Goal: Transaction & Acquisition: Purchase product/service

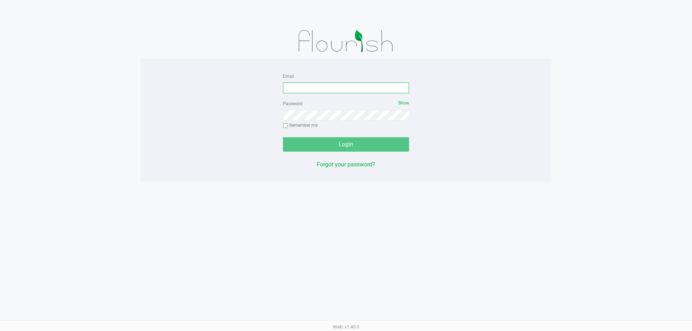
click at [333, 93] on input "Email" at bounding box center [346, 88] width 126 height 11
type input "[EMAIL_ADDRESS][DOMAIN_NAME]"
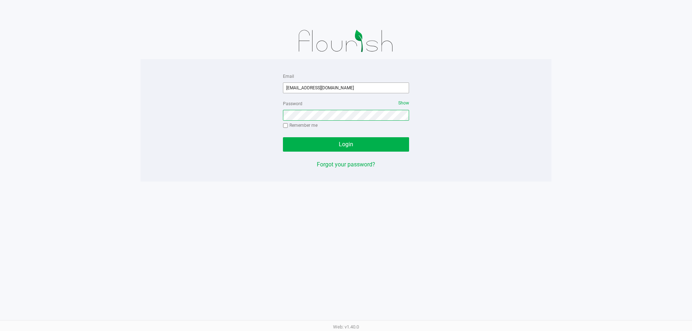
click at [283, 137] on button "Login" at bounding box center [346, 144] width 126 height 14
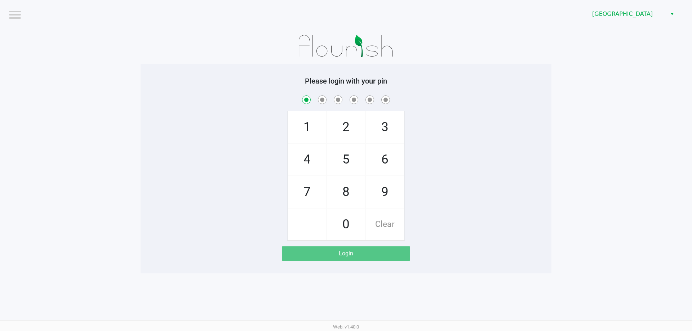
checkbox input "true"
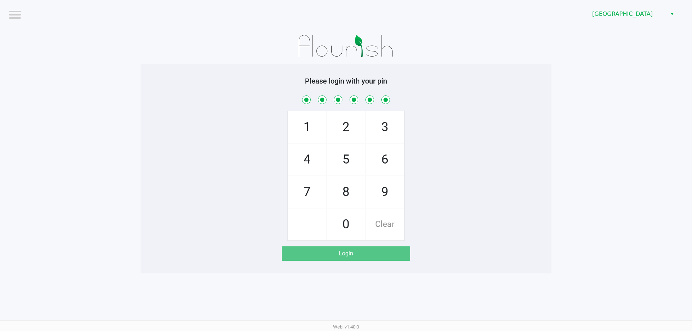
checkbox input "true"
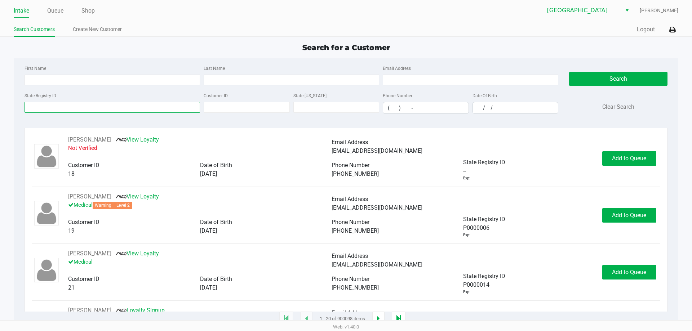
click at [57, 103] on input "State Registry ID" at bounding box center [112, 107] width 175 height 11
click at [58, 76] on input "First Name" at bounding box center [112, 80] width 175 height 11
type input "darbi"
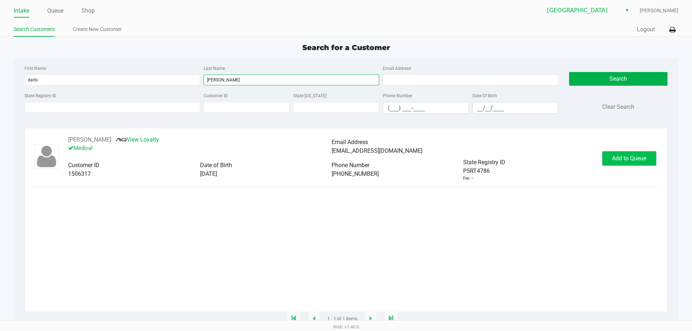
type input "[PERSON_NAME]"
click at [649, 162] on button "Add to Queue" at bounding box center [629, 158] width 54 height 14
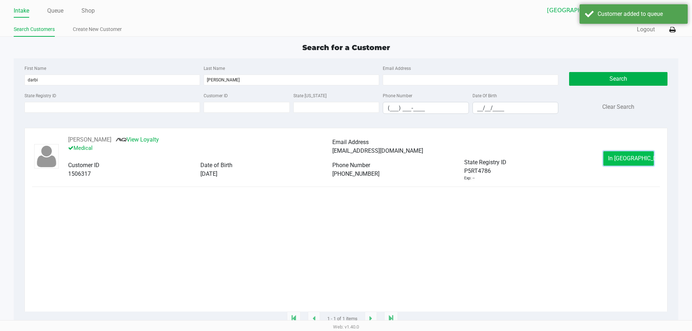
click at [630, 164] on button "In [GEOGRAPHIC_DATA]" at bounding box center [628, 158] width 50 height 14
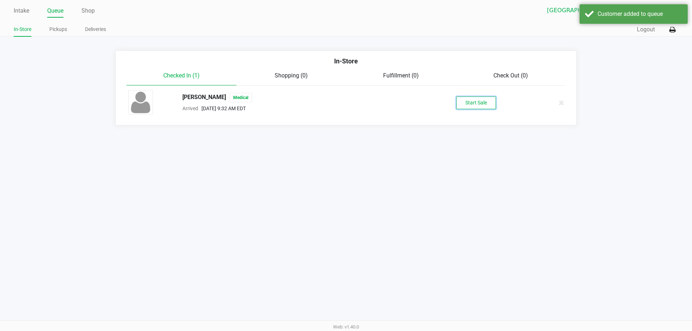
click at [466, 102] on button "Start Sale" at bounding box center [476, 103] width 40 height 13
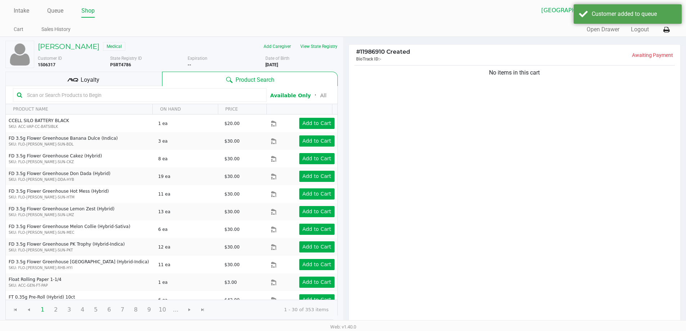
click at [99, 75] on div "Loyalty" at bounding box center [83, 79] width 157 height 14
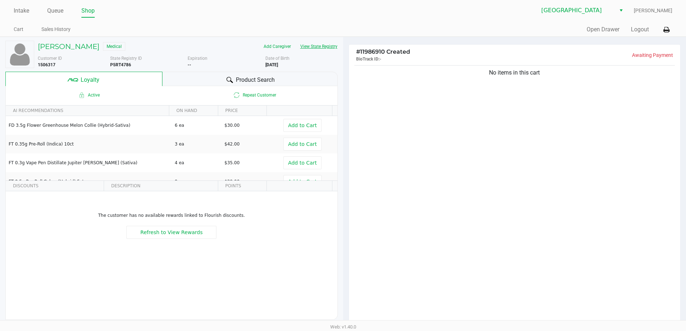
click at [329, 47] on button "View State Registry" at bounding box center [317, 47] width 42 height 12
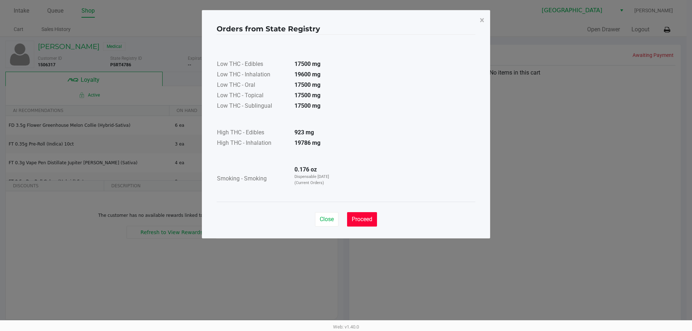
click at [365, 216] on span "Proceed" at bounding box center [362, 219] width 21 height 7
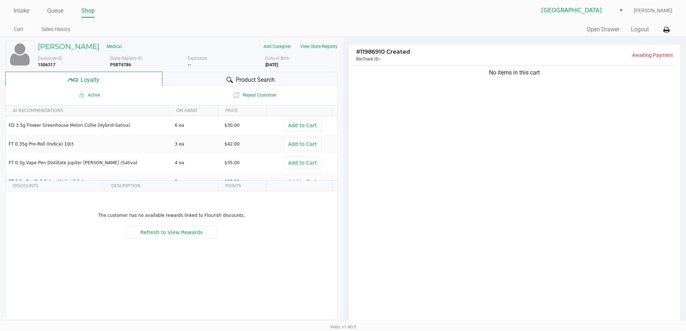
click at [264, 71] on div "[PERSON_NAME] Medical Add Caregiver View State Registry Customer ID 1506317 Sta…" at bounding box center [171, 180] width 333 height 286
drag, startPoint x: 262, startPoint y: 77, endPoint x: 258, endPoint y: 75, distance: 4.0
click at [262, 76] on span "Product Search" at bounding box center [255, 80] width 39 height 9
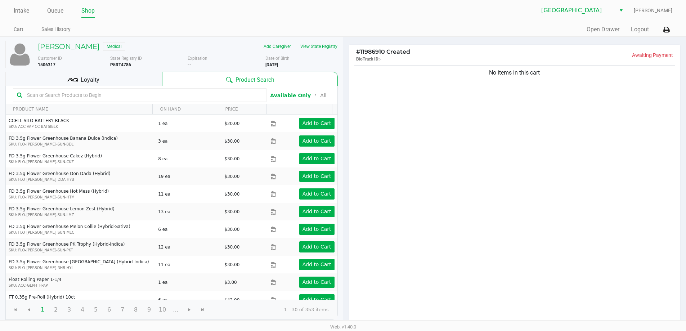
click at [129, 94] on input "text" at bounding box center [143, 95] width 239 height 11
click at [199, 96] on input "text" at bounding box center [143, 95] width 239 height 11
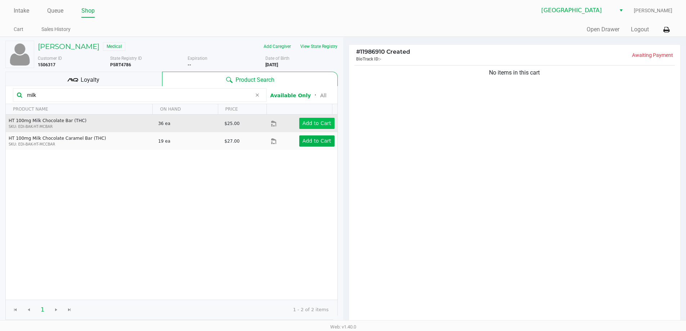
type input "milk"
click at [328, 127] on button "Add to Cart" at bounding box center [316, 123] width 35 height 11
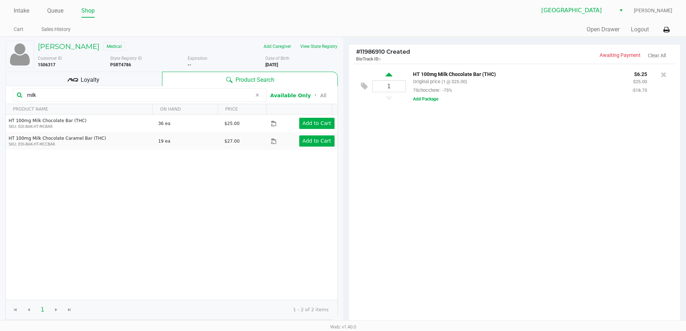
click at [390, 72] on icon at bounding box center [389, 75] width 6 height 9
type input "2"
drag, startPoint x: 44, startPoint y: 94, endPoint x: 0, endPoint y: 103, distance: 44.5
click at [0, 103] on div "[PERSON_NAME] Medical Add Caregiver View State Registry Customer ID 1506317 Sta…" at bounding box center [171, 225] width 343 height 377
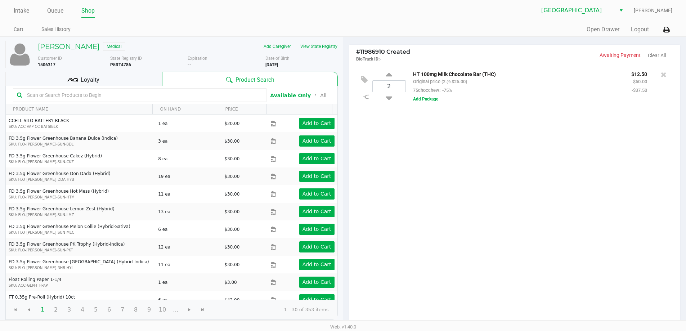
click at [131, 79] on div "Loyalty" at bounding box center [83, 79] width 157 height 14
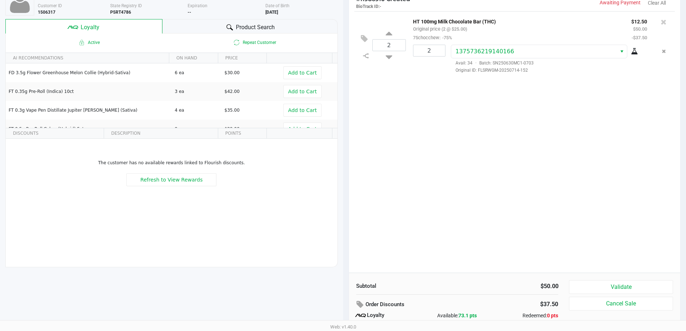
scroll to position [83, 0]
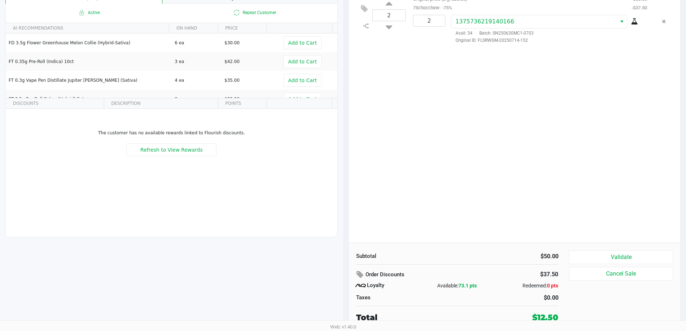
click at [644, 255] on button "Validate" at bounding box center [621, 257] width 104 height 14
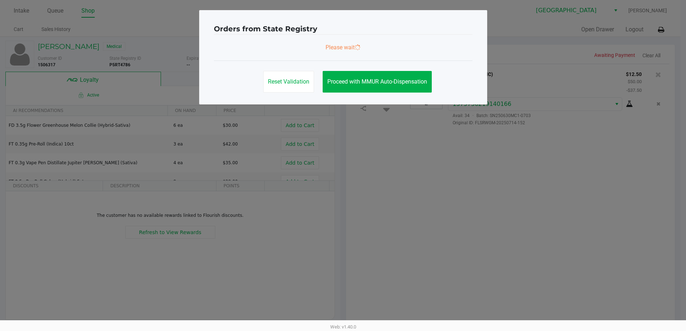
scroll to position [0, 0]
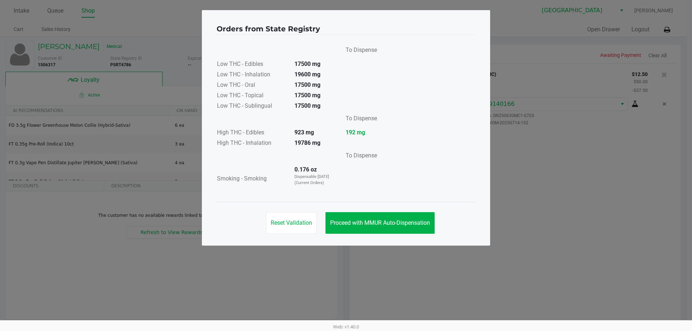
click at [393, 218] on button "Proceed with MMUR Auto-Dispensation" at bounding box center [379, 223] width 109 height 22
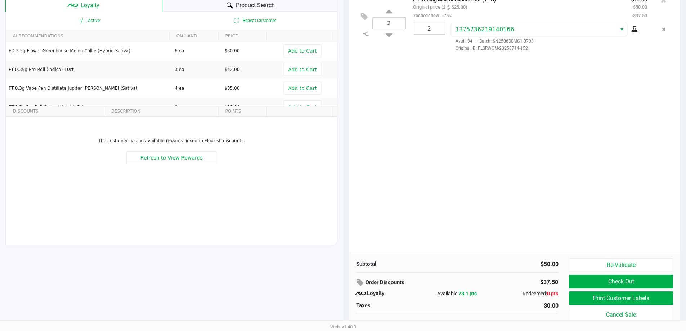
scroll to position [83, 0]
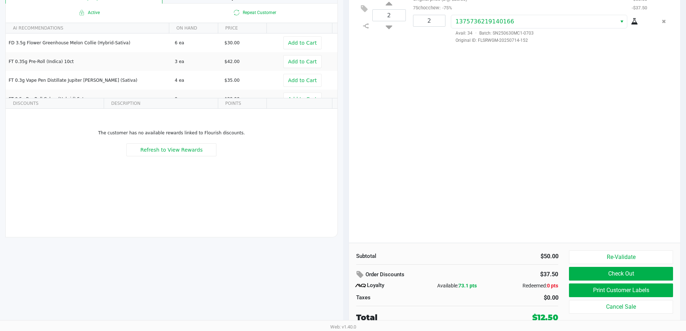
click at [619, 289] on button "Print Customer Labels" at bounding box center [621, 291] width 104 height 14
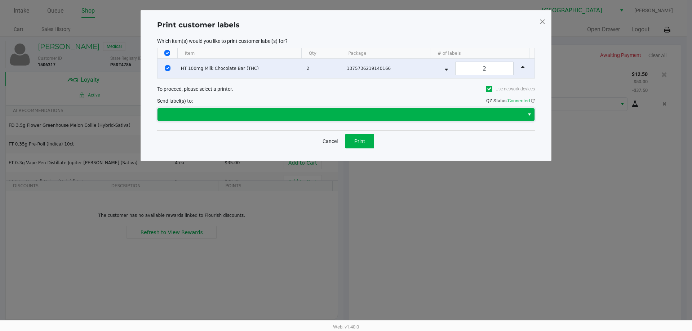
click at [385, 119] on span at bounding box center [340, 114] width 366 height 13
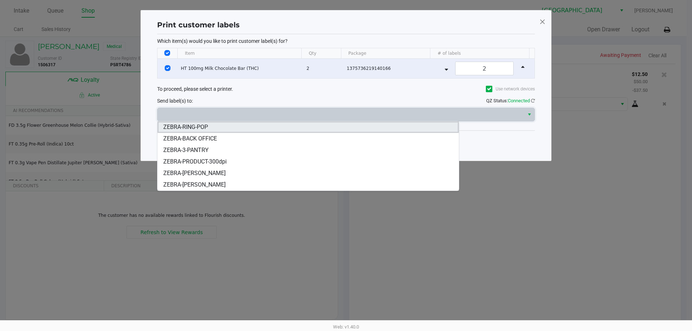
click at [198, 129] on span "ZEBRA-RING-POP" at bounding box center [185, 127] width 45 height 9
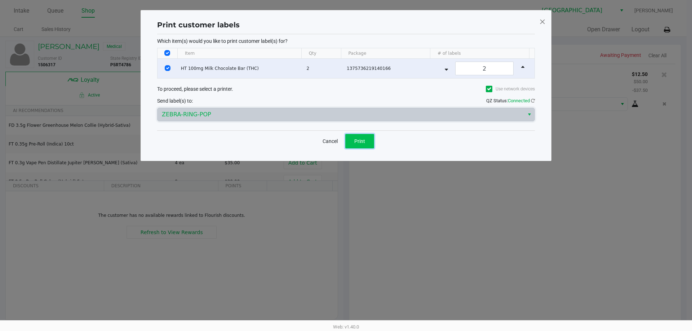
click at [365, 141] on span "Print" at bounding box center [359, 141] width 11 height 6
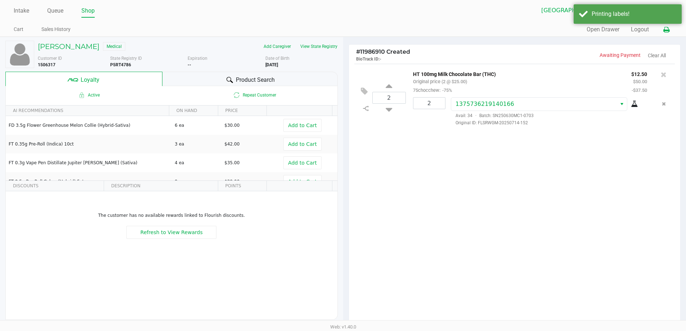
click at [667, 34] on button at bounding box center [667, 29] width 12 height 13
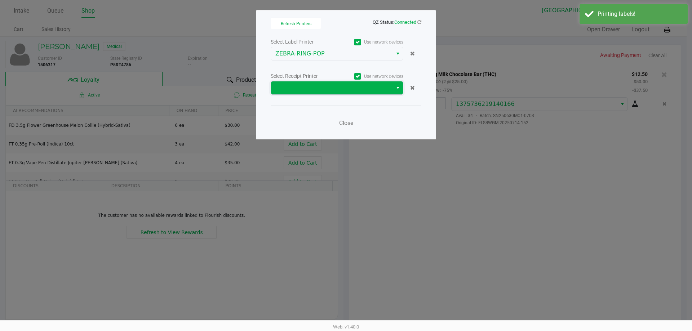
click at [351, 90] on span at bounding box center [331, 88] width 113 height 9
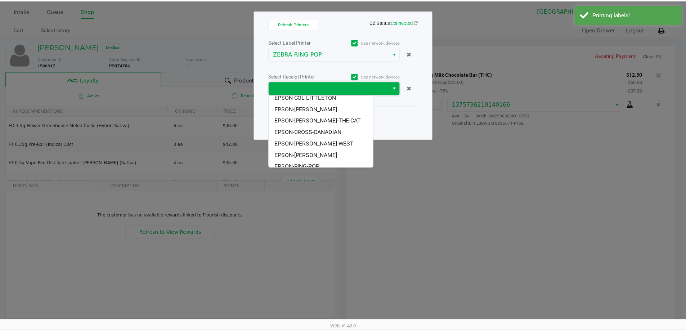
scroll to position [43, 0]
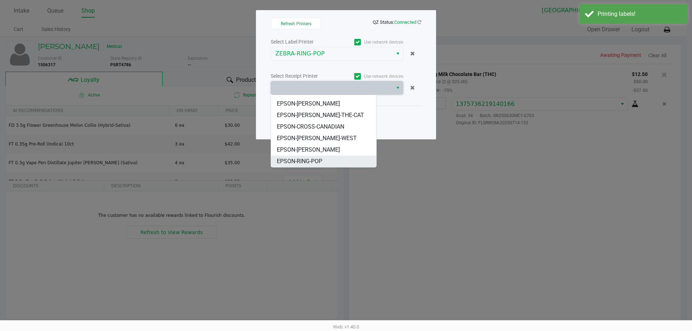
click at [318, 161] on span "EPSON-RING-POP" at bounding box center [299, 161] width 45 height 9
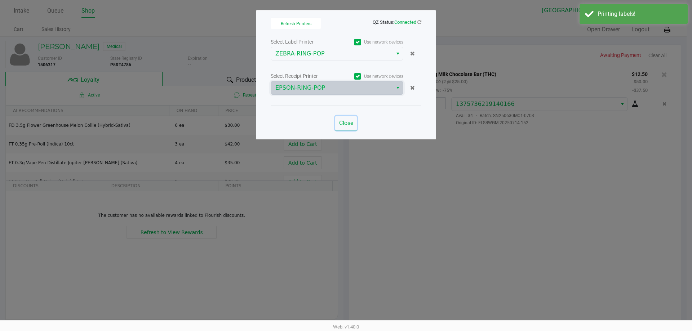
click at [341, 126] on span "Close" at bounding box center [346, 123] width 14 height 7
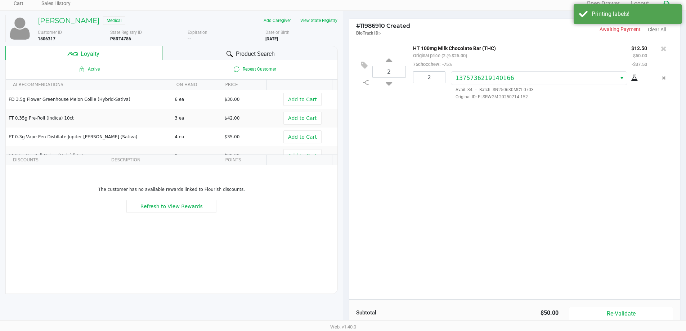
scroll to position [83, 0]
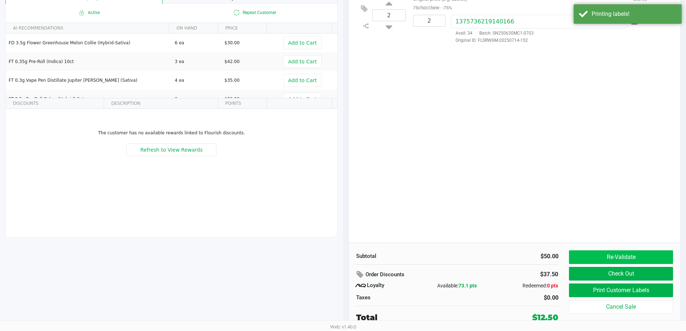
click at [639, 253] on button "Re-Validate" at bounding box center [621, 257] width 104 height 14
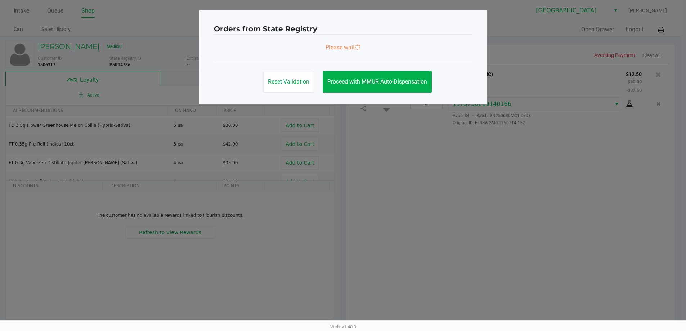
scroll to position [0, 0]
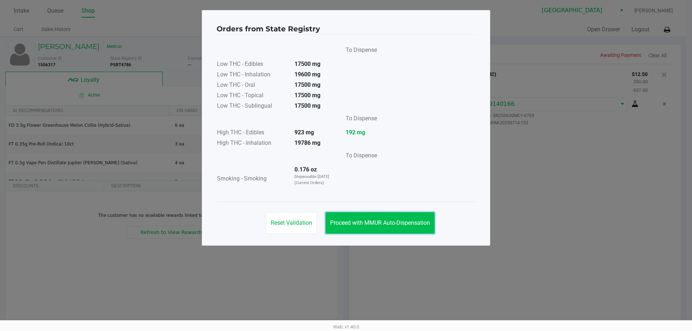
click at [379, 230] on button "Proceed with MMUR Auto-Dispensation" at bounding box center [379, 223] width 109 height 22
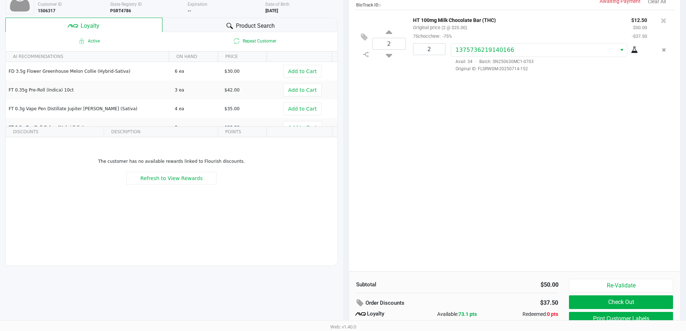
scroll to position [83, 0]
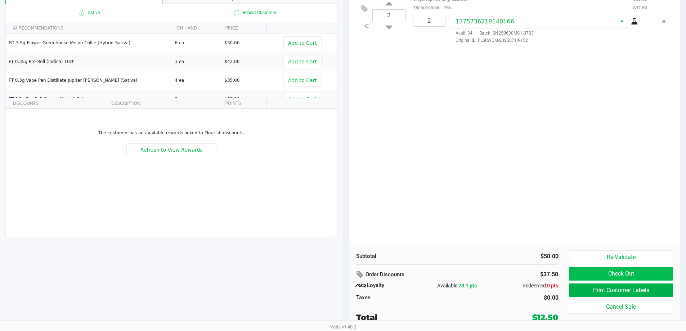
click at [633, 271] on button "Check Out" at bounding box center [621, 274] width 104 height 14
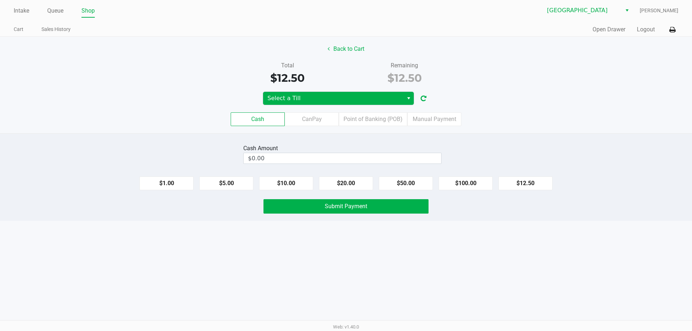
click at [336, 102] on span "Select a Till" at bounding box center [333, 98] width 132 height 9
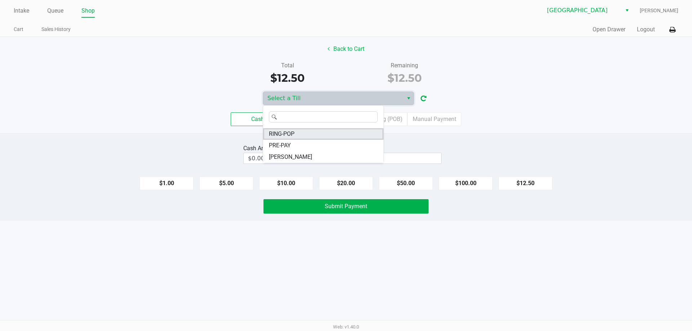
click at [298, 137] on li "RING-POP" at bounding box center [323, 134] width 120 height 12
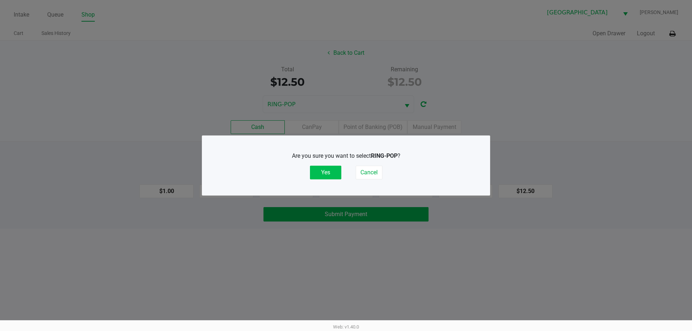
click at [326, 171] on button "Yes" at bounding box center [325, 173] width 31 height 14
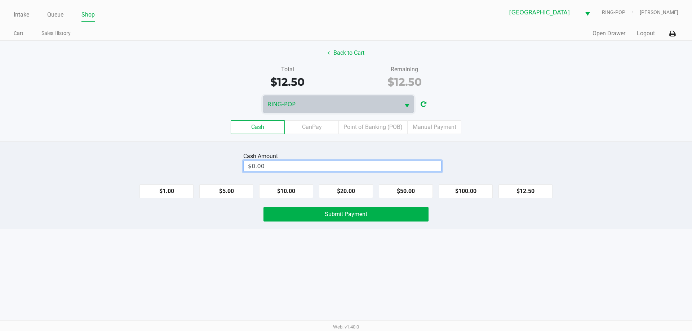
click at [297, 169] on input "$0.00" at bounding box center [342, 166] width 197 height 10
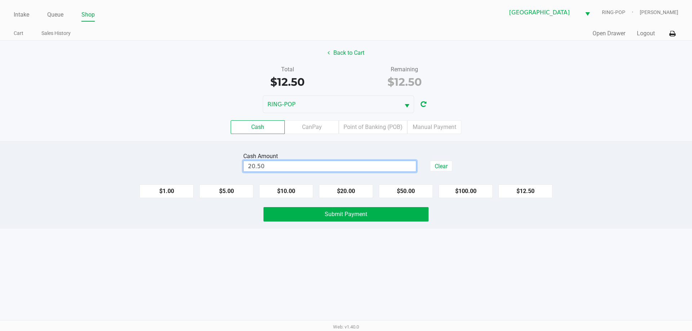
click at [369, 281] on div "Intake Queue Shop [GEOGRAPHIC_DATA] WC RING-POP [PERSON_NAME] Cart Sales Histor…" at bounding box center [346, 165] width 692 height 331
type input "$20.50"
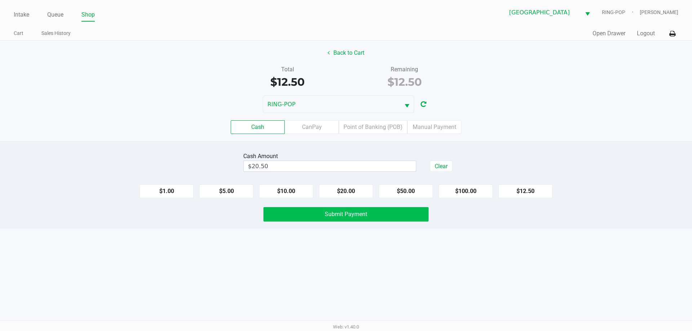
click at [368, 219] on button "Submit Payment" at bounding box center [345, 214] width 165 height 14
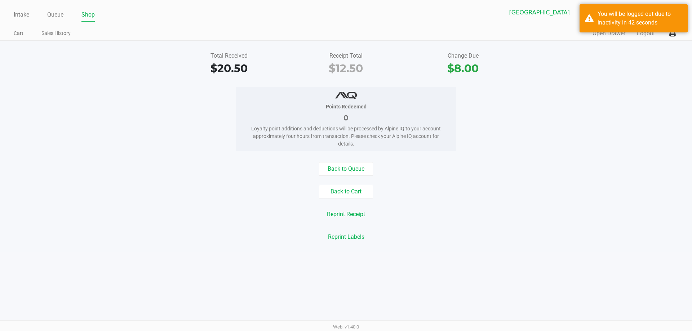
click at [354, 166] on button "Back to Queue" at bounding box center [346, 169] width 54 height 14
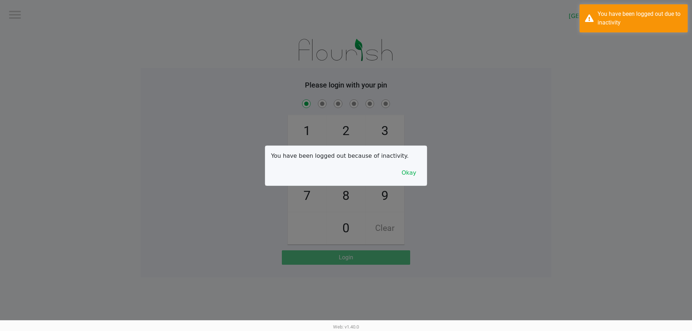
checkbox input "true"
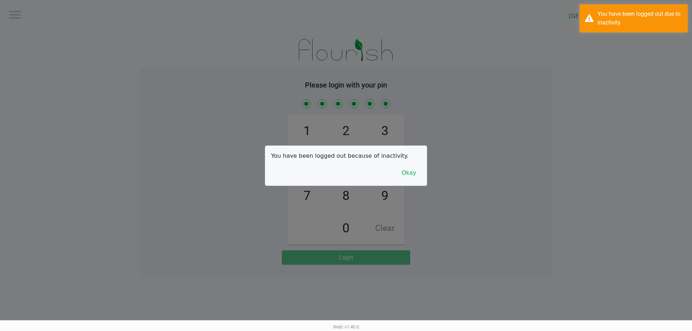
checkbox input "true"
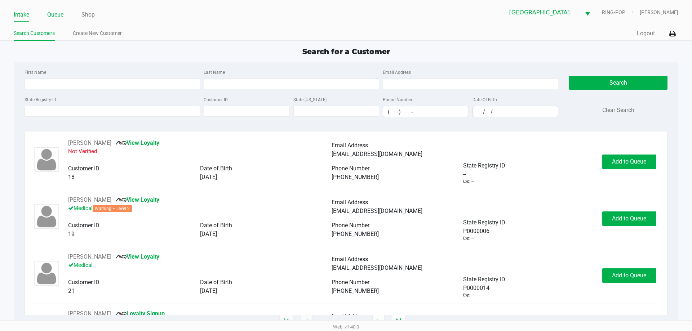
click at [57, 15] on link "Queue" at bounding box center [55, 15] width 16 height 10
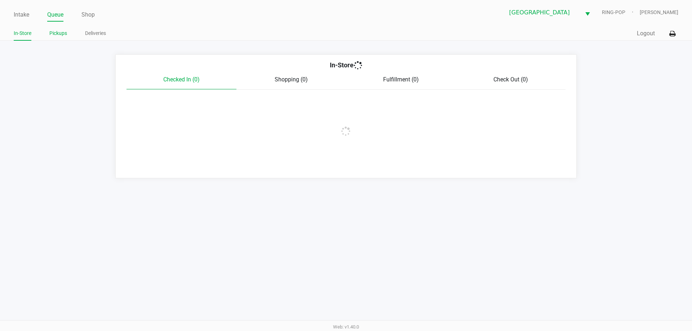
click at [54, 34] on link "Pickups" at bounding box center [58, 33] width 18 height 9
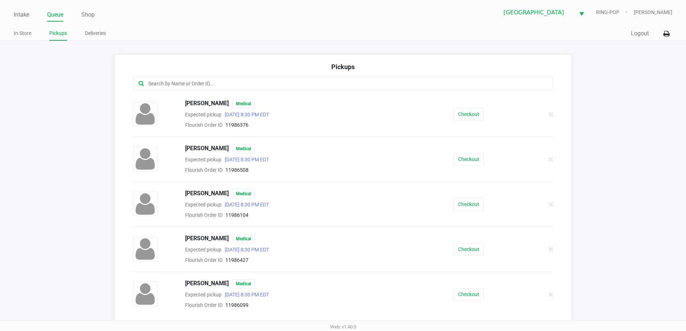
click at [188, 87] on input "text" at bounding box center [332, 84] width 368 height 8
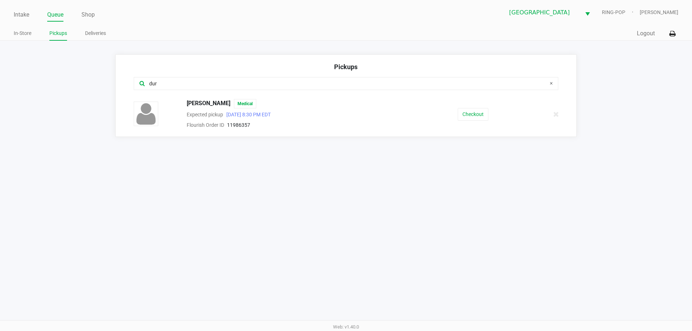
type input "dur"
click at [469, 111] on button "Checkout" at bounding box center [473, 114] width 31 height 13
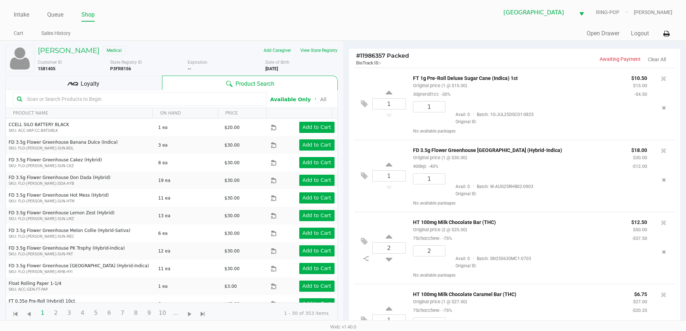
click at [135, 90] on div "Loyalty" at bounding box center [83, 83] width 157 height 14
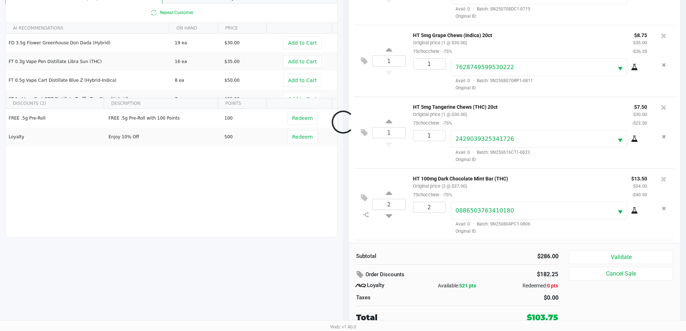
scroll to position [378, 0]
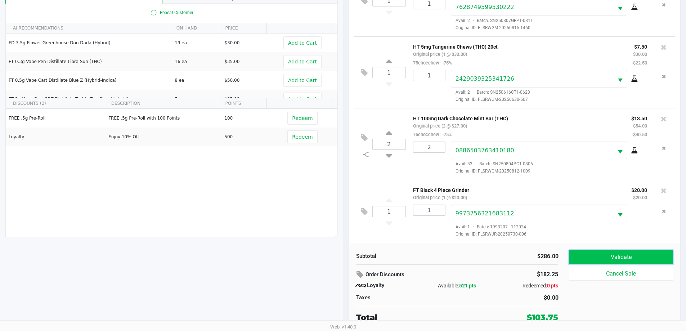
click at [629, 256] on button "Validate" at bounding box center [621, 257] width 104 height 14
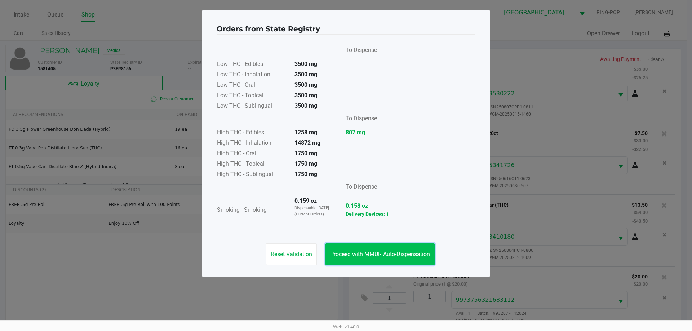
click at [409, 253] on span "Proceed with MMUR Auto-Dispensation" at bounding box center [380, 254] width 100 height 7
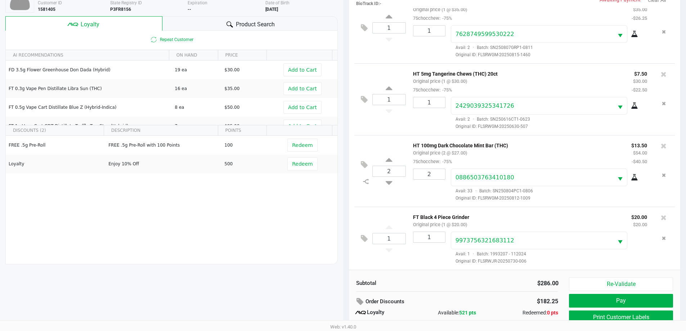
scroll to position [86, 0]
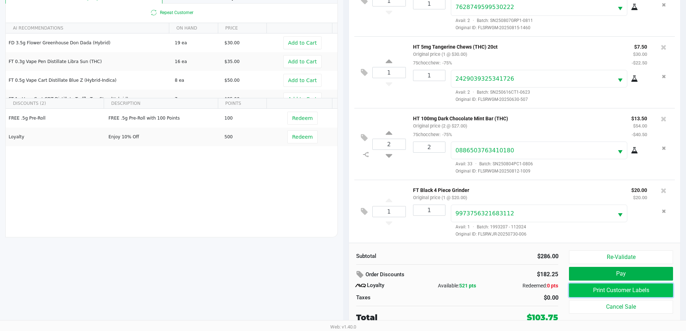
click at [627, 294] on button "Print Customer Labels" at bounding box center [621, 291] width 104 height 14
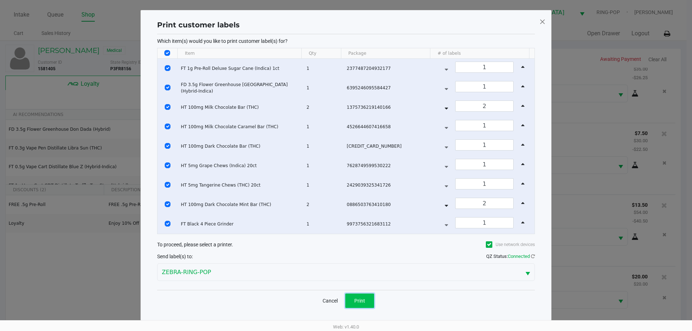
click at [358, 298] on span "Print" at bounding box center [359, 301] width 11 height 6
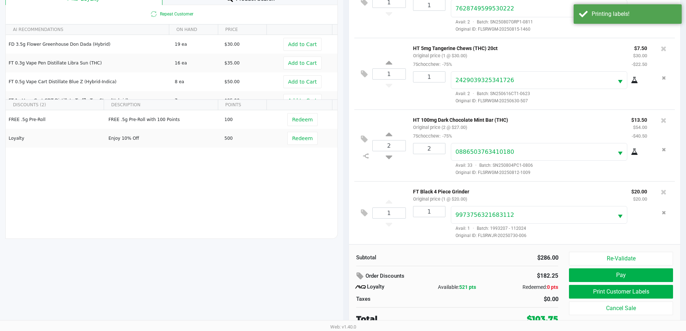
scroll to position [86, 0]
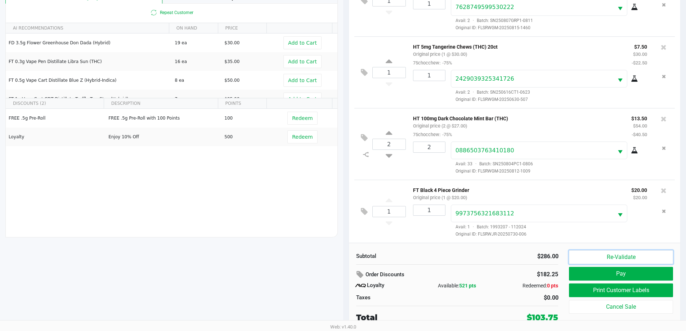
click at [621, 255] on button "Re-Validate" at bounding box center [621, 257] width 104 height 14
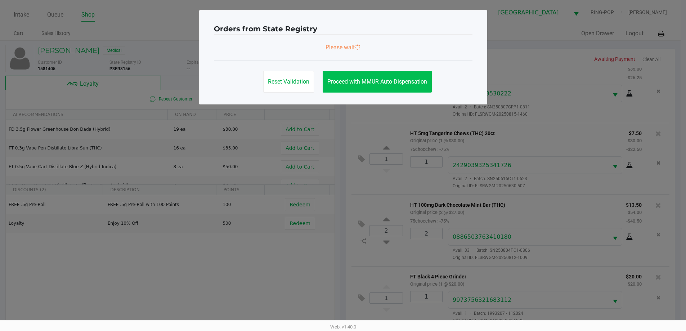
scroll to position [0, 0]
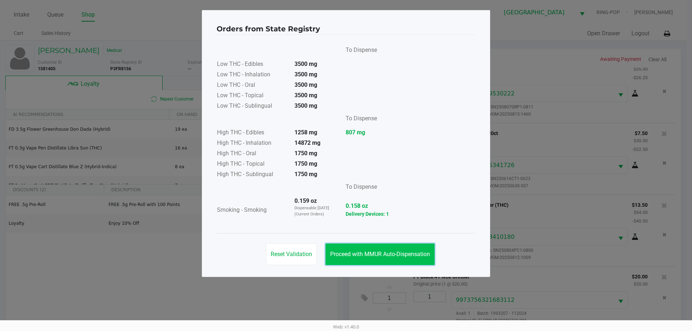
click at [381, 253] on span "Proceed with MMUR Auto-Dispensation" at bounding box center [380, 254] width 100 height 7
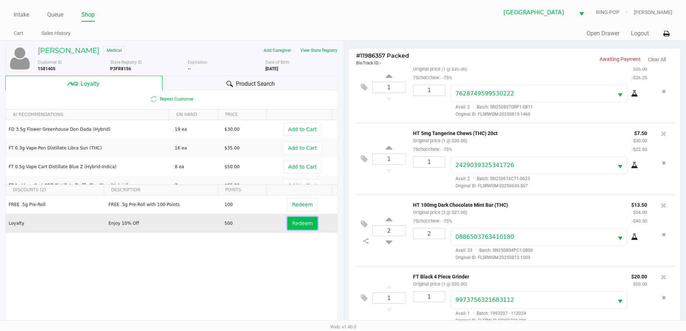
click at [298, 225] on span "Redeem" at bounding box center [302, 224] width 21 height 6
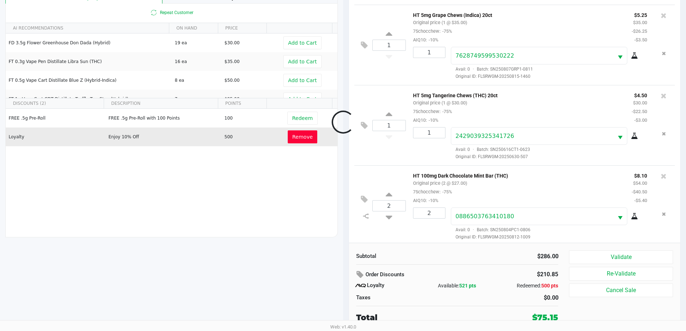
scroll to position [456, 0]
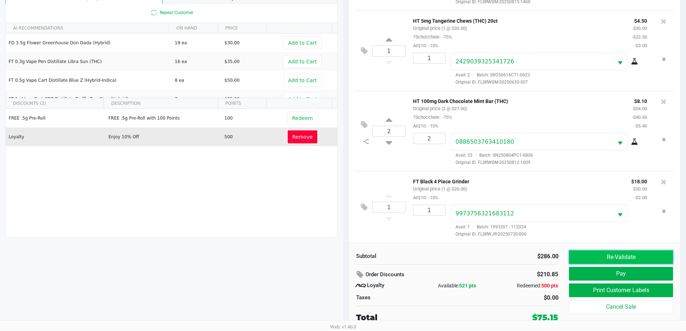
click at [628, 256] on button "Re-Validate" at bounding box center [621, 257] width 104 height 14
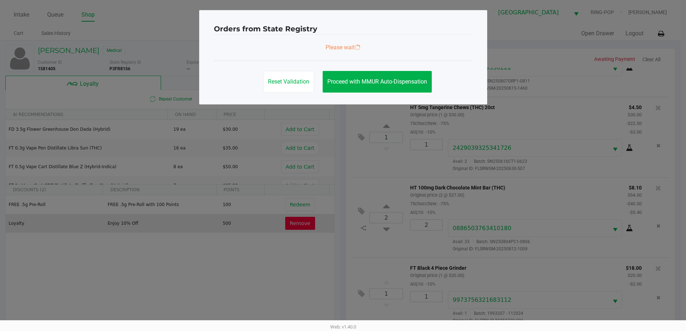
scroll to position [0, 0]
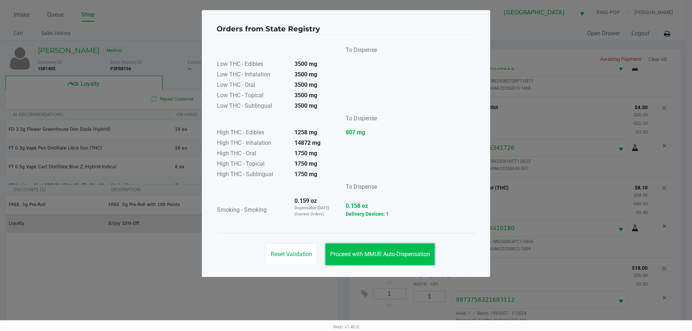
drag, startPoint x: 413, startPoint y: 257, endPoint x: 408, endPoint y: 248, distance: 9.7
click at [414, 255] on span "Proceed with MMUR Auto-Dispensation" at bounding box center [380, 254] width 100 height 7
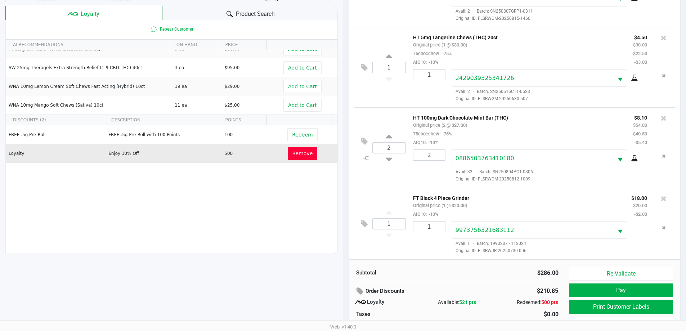
scroll to position [86, 0]
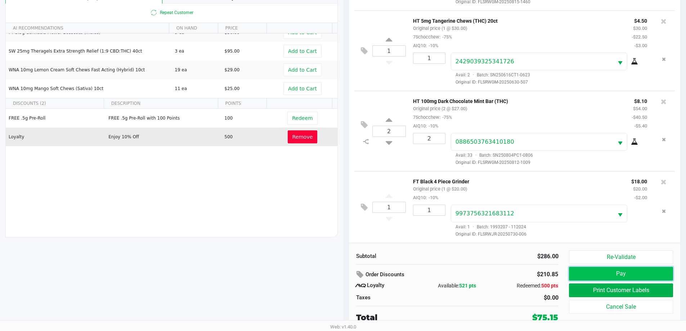
click at [605, 278] on button "Pay" at bounding box center [621, 274] width 104 height 14
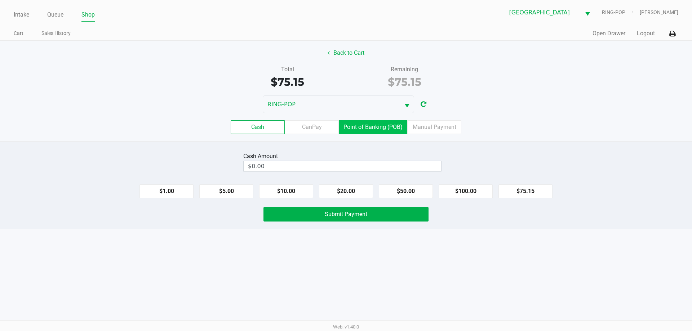
click at [364, 124] on label "Point of Banking (POB)" at bounding box center [373, 127] width 68 height 14
click at [0, 0] on 7 "Point of Banking (POB)" at bounding box center [0, 0] width 0 height 0
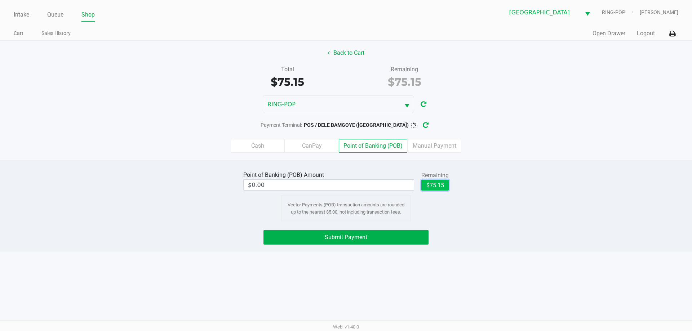
click at [437, 186] on button "$75.15" at bounding box center [434, 185] width 27 height 11
type input "$75.15"
click at [380, 236] on button "Submit Payment" at bounding box center [345, 237] width 165 height 14
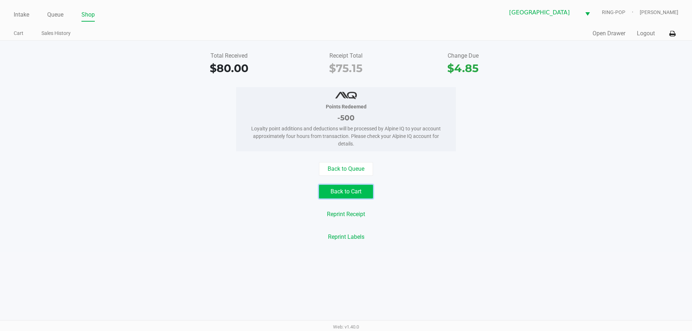
click at [348, 193] on button "Back to Cart" at bounding box center [346, 192] width 54 height 14
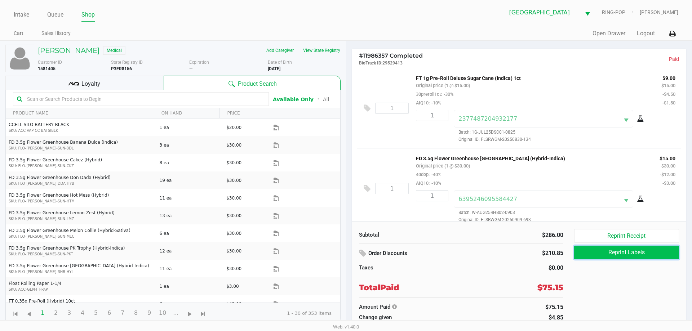
click at [638, 256] on button "Reprint Labels" at bounding box center [626, 253] width 105 height 14
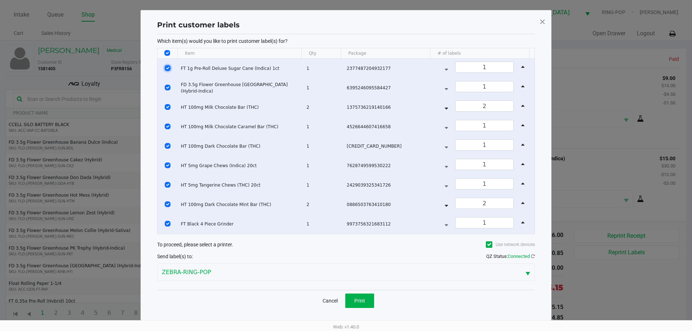
click at [167, 67] on input "Select Row" at bounding box center [168, 68] width 6 height 6
checkbox input "false"
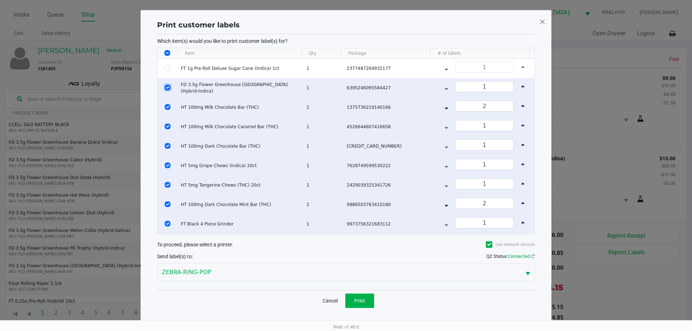
click at [166, 87] on input "Select Row" at bounding box center [168, 88] width 6 height 6
checkbox input "false"
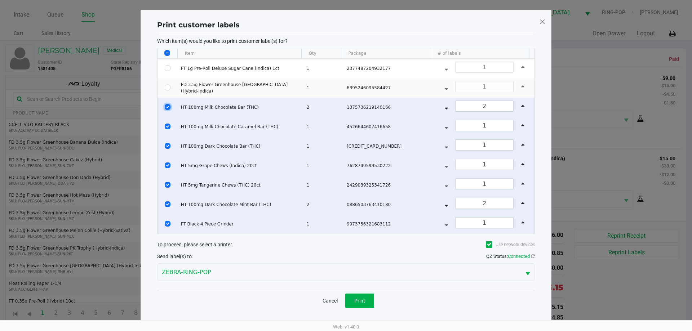
click at [168, 107] on input "Select Row" at bounding box center [168, 107] width 6 height 6
checkbox input "false"
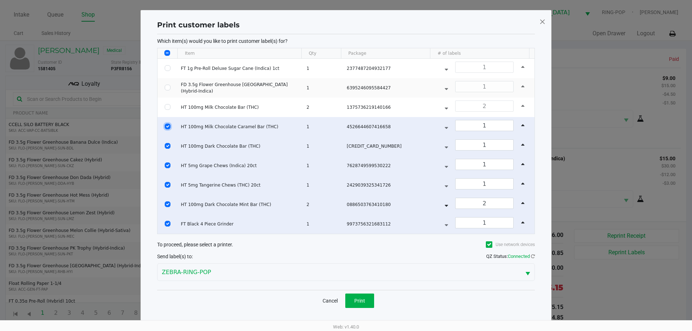
click at [166, 126] on input "Select Row" at bounding box center [168, 127] width 6 height 6
checkbox input "false"
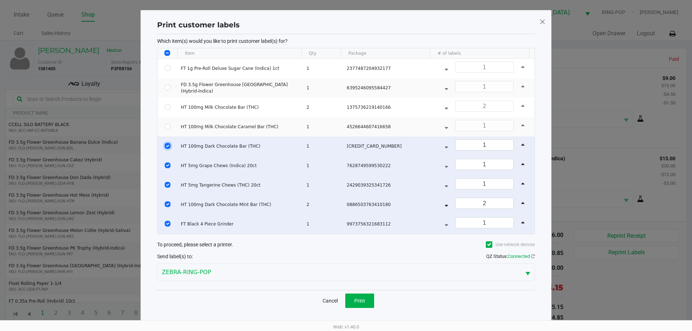
click at [167, 145] on input "Select Row" at bounding box center [168, 146] width 6 height 6
checkbox input "false"
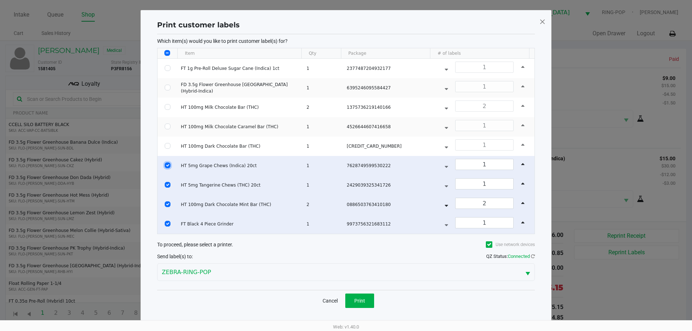
click at [165, 165] on input "Select Row" at bounding box center [168, 166] width 6 height 6
checkbox input "false"
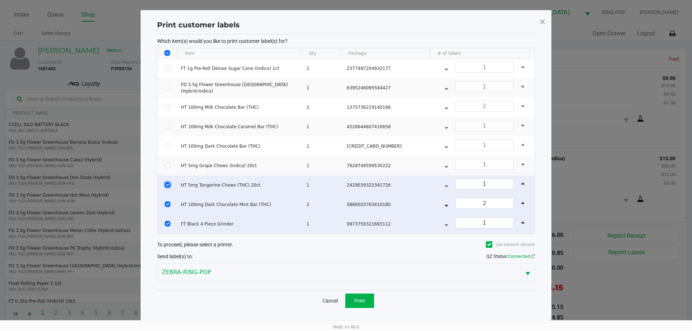
click at [166, 185] on input "Select Row" at bounding box center [168, 185] width 6 height 6
checkbox input "false"
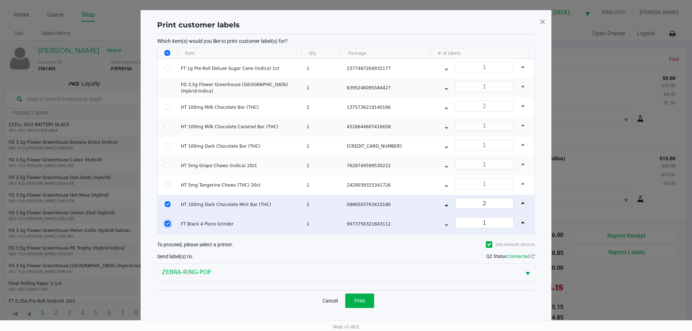
click at [165, 226] on input "Select Row" at bounding box center [168, 224] width 6 height 6
checkbox input "false"
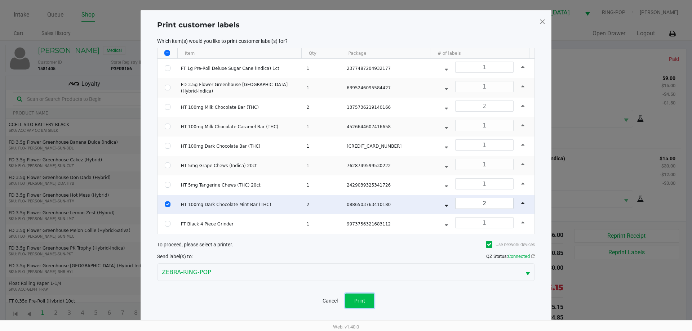
click at [355, 298] on span "Print" at bounding box center [359, 301] width 11 height 6
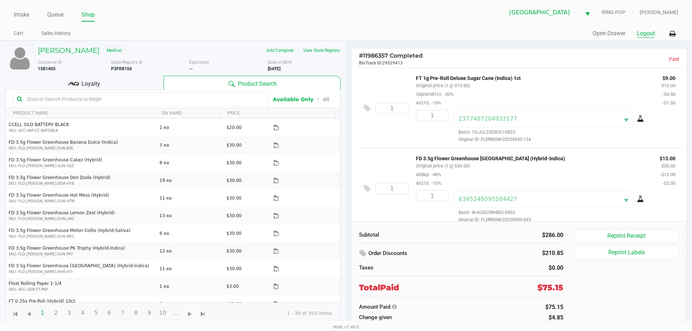
drag, startPoint x: 648, startPoint y: 32, endPoint x: 644, endPoint y: 39, distance: 8.3
click at [647, 31] on button "Logout" at bounding box center [646, 33] width 18 height 9
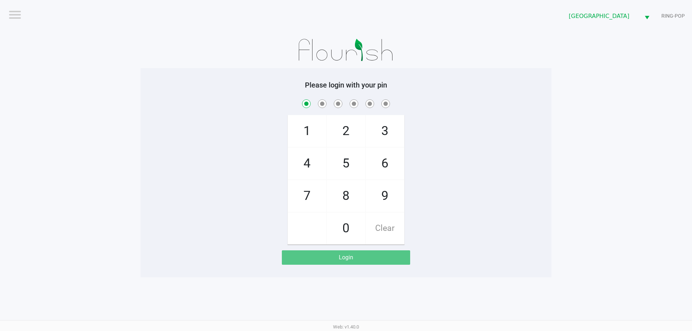
checkbox input "true"
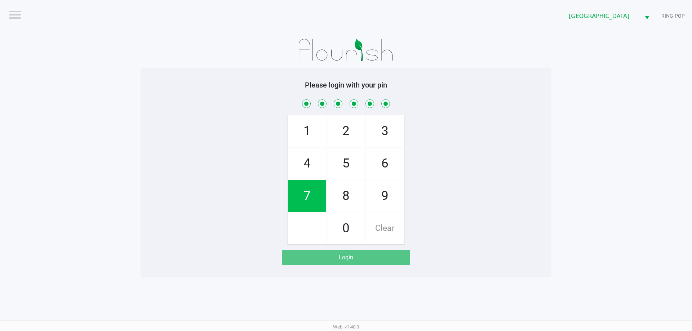
checkbox input "true"
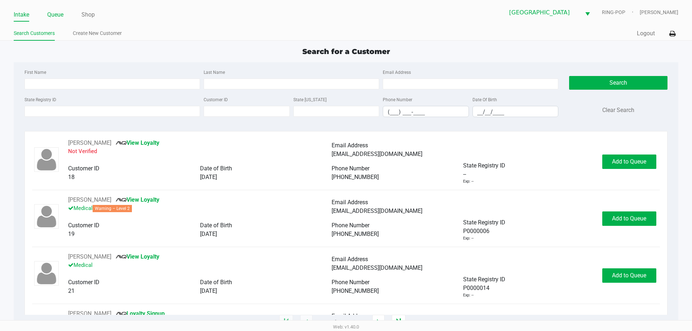
click at [55, 18] on link "Queue" at bounding box center [55, 15] width 16 height 10
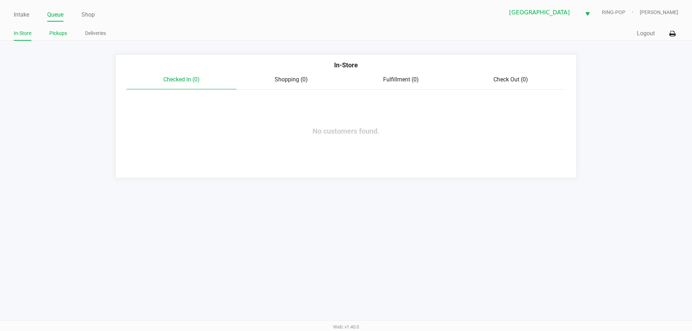
click at [53, 37] on li "Pickups" at bounding box center [58, 34] width 18 height 13
drag, startPoint x: 65, startPoint y: 70, endPoint x: 44, endPoint y: 34, distance: 42.3
click at [63, 68] on app-queue-list "In-Store Checked In (0) Shopping (0) Fulfillment (0) Check Out (0) No customers…" at bounding box center [346, 116] width 692 height 124
click at [53, 28] on li "Pickups" at bounding box center [58, 34] width 18 height 13
click at [53, 33] on link "Pickups" at bounding box center [58, 33] width 18 height 9
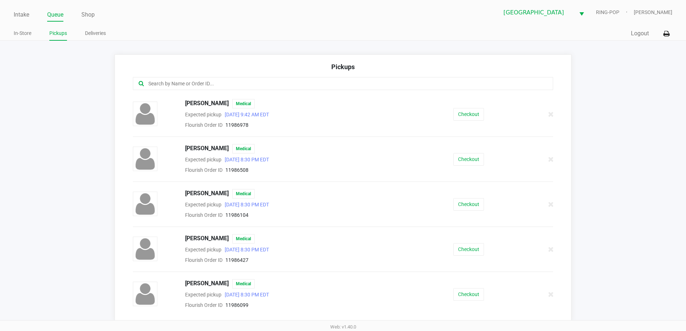
click at [169, 85] on input "text" at bounding box center [332, 84] width 368 height 8
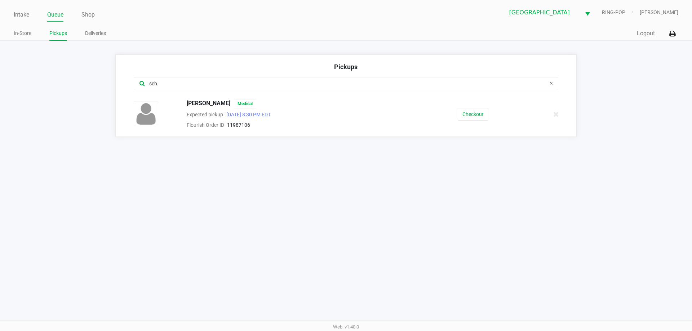
type input "sch"
click at [479, 116] on button "Checkout" at bounding box center [473, 114] width 31 height 13
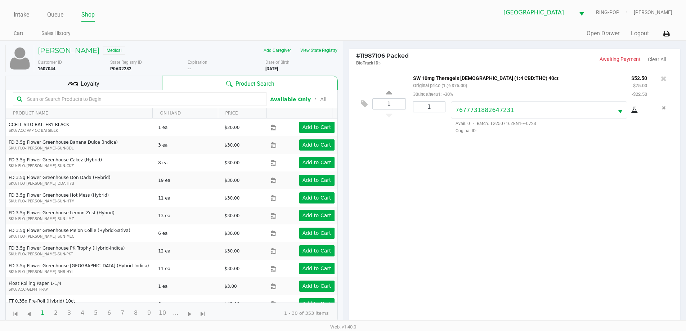
click at [137, 84] on div "Loyalty" at bounding box center [83, 83] width 157 height 14
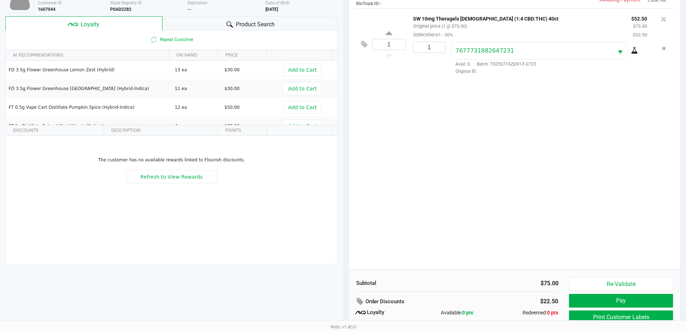
scroll to position [86, 0]
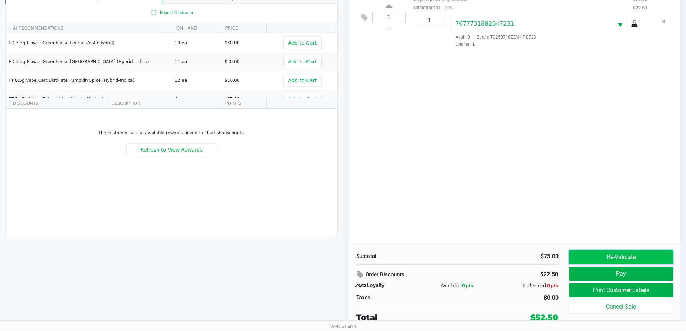
click at [635, 259] on button "Re-Validate" at bounding box center [621, 257] width 104 height 14
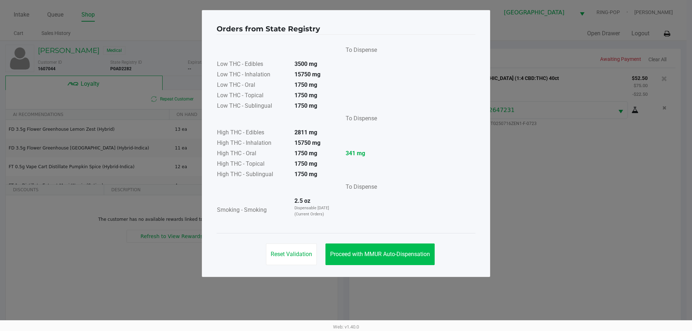
click at [383, 252] on span "Proceed with MMUR Auto-Dispensation" at bounding box center [380, 254] width 100 height 7
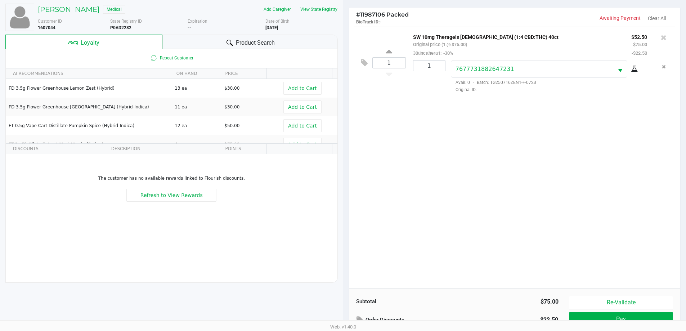
scroll to position [86, 0]
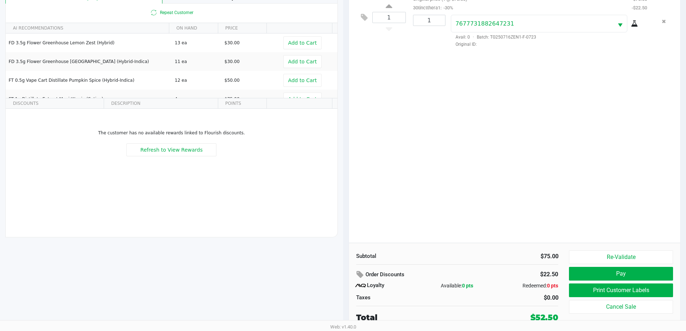
click at [630, 296] on button "Print Customer Labels" at bounding box center [621, 291] width 104 height 14
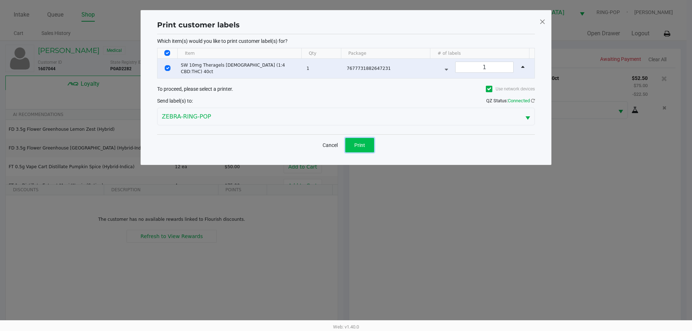
click at [372, 146] on button "Print" at bounding box center [359, 145] width 29 height 14
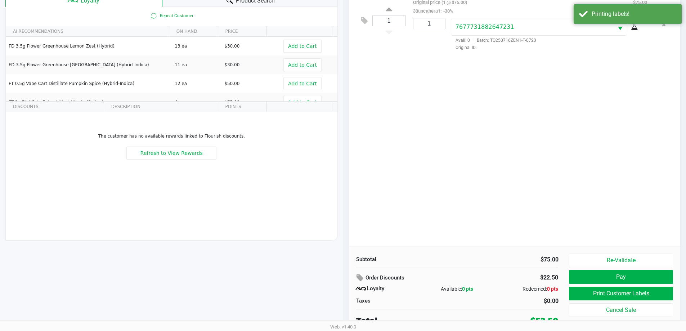
scroll to position [86, 0]
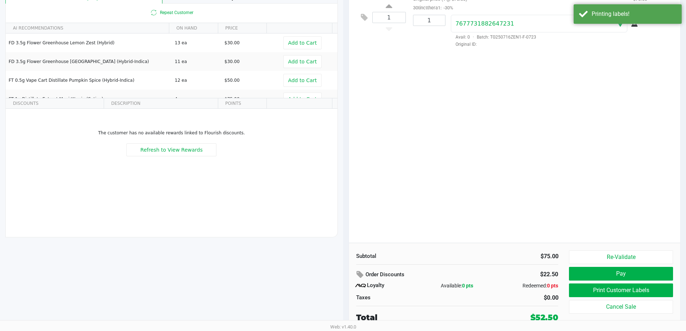
click at [635, 259] on button "Re-Validate" at bounding box center [621, 257] width 104 height 14
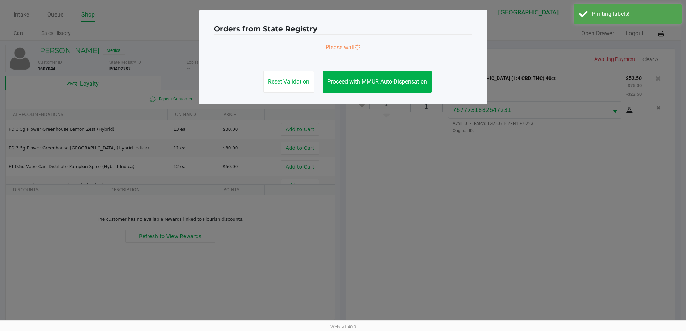
scroll to position [0, 0]
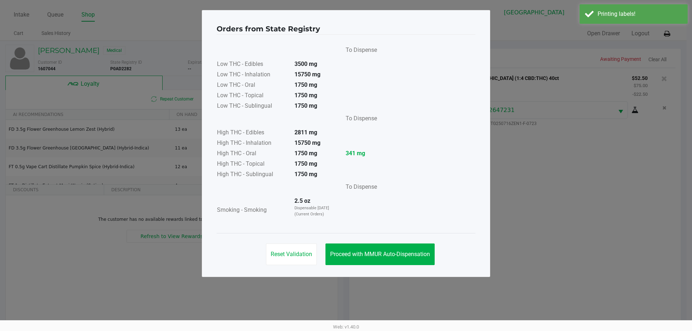
click at [397, 251] on span "Proceed with MMUR Auto-Dispensation" at bounding box center [380, 254] width 100 height 7
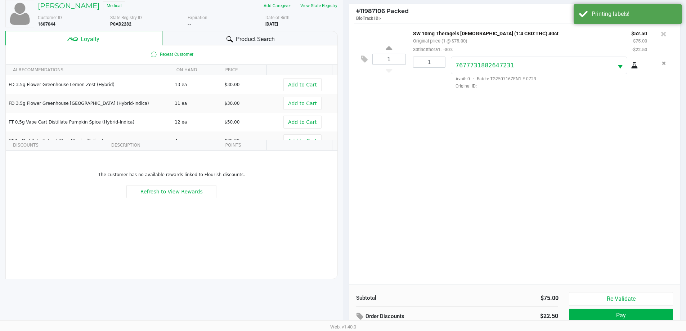
scroll to position [86, 0]
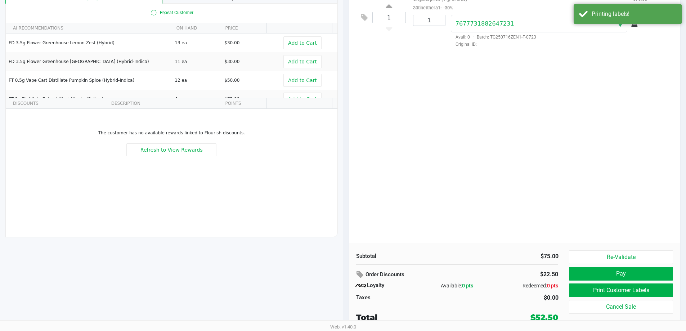
click at [605, 274] on button "Pay" at bounding box center [621, 274] width 104 height 14
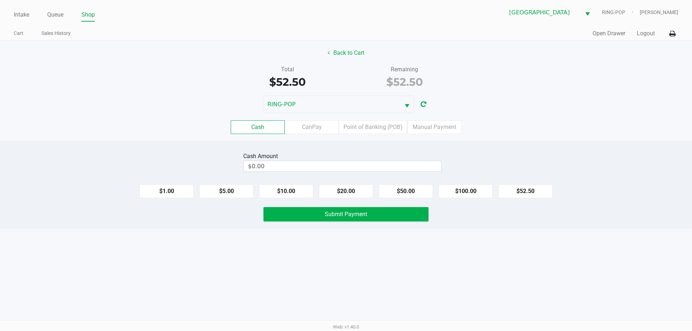
click at [352, 133] on label "Point of Banking (POB)" at bounding box center [373, 127] width 68 height 14
click at [0, 0] on 7 "Point of Banking (POB)" at bounding box center [0, 0] width 0 height 0
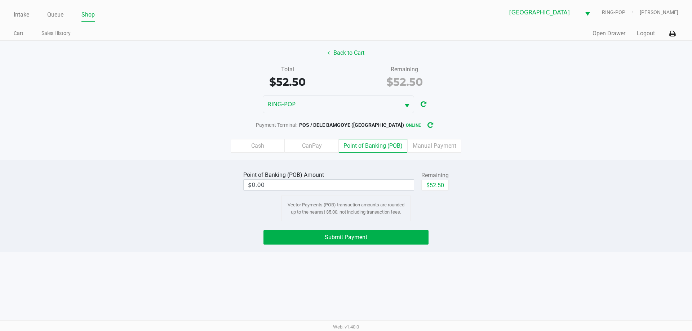
click at [433, 185] on button "$52.50" at bounding box center [434, 185] width 27 height 11
type input "$52.50"
click at [379, 240] on button "Submit Payment" at bounding box center [345, 237] width 165 height 14
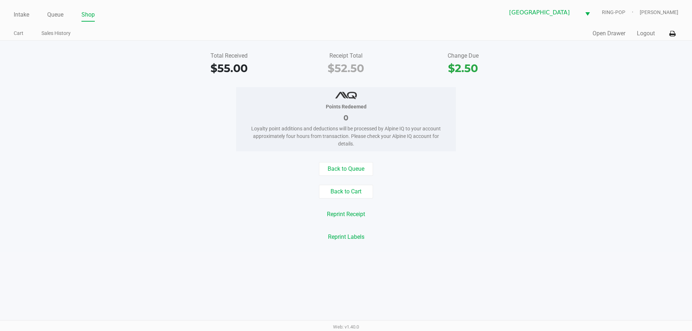
click at [642, 35] on button "Logout" at bounding box center [646, 33] width 18 height 9
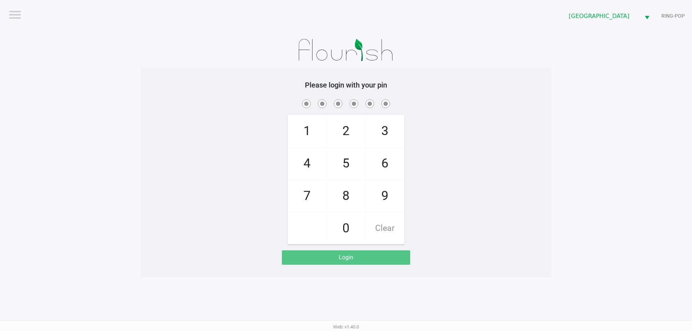
click at [310, 166] on span "4" at bounding box center [307, 164] width 38 height 32
checkbox input "true"
click at [390, 174] on span "6" at bounding box center [385, 164] width 38 height 32
checkbox input "true"
click at [351, 207] on span "8" at bounding box center [346, 196] width 38 height 32
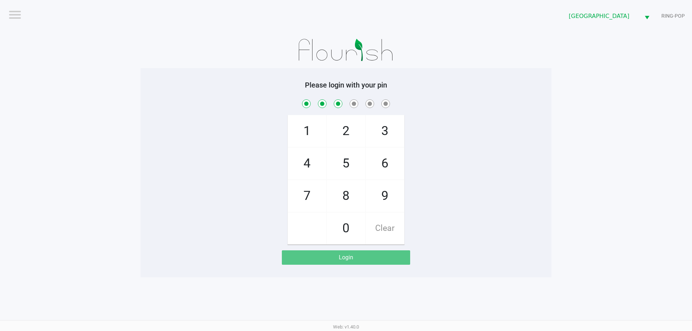
checkbox input "true"
click at [309, 171] on span "4" at bounding box center [307, 164] width 38 height 32
checkbox input "true"
click at [306, 213] on span at bounding box center [307, 229] width 38 height 32
click at [349, 131] on span "2" at bounding box center [346, 131] width 38 height 32
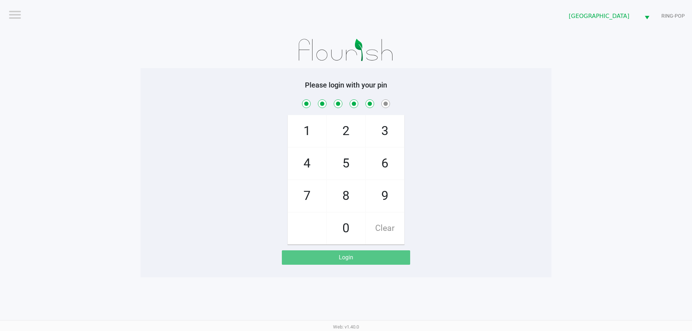
checkbox input "true"
click at [393, 232] on span "Clear" at bounding box center [385, 229] width 38 height 32
checkbox input "false"
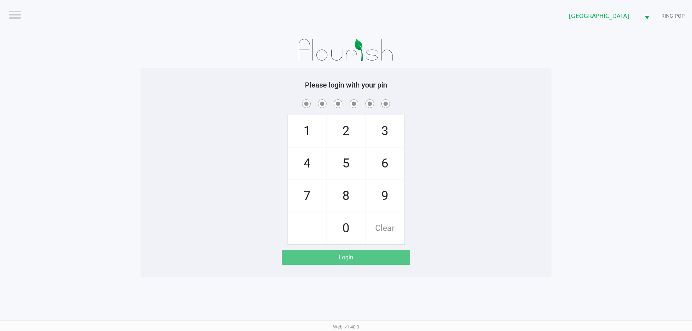
checkbox input "false"
checkbox input "true"
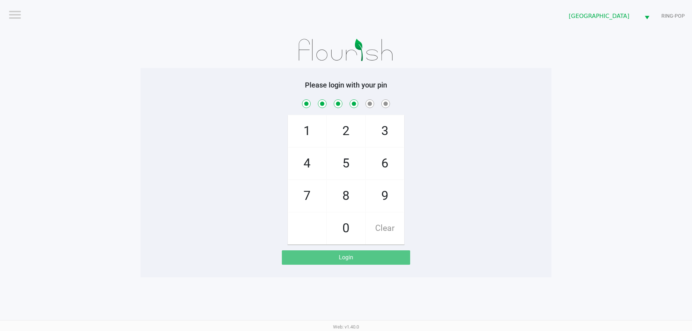
checkbox input "true"
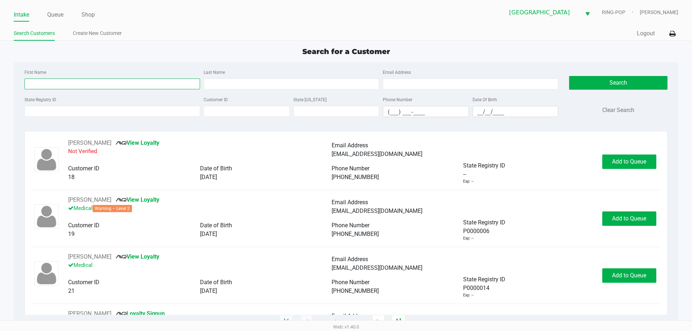
click at [128, 84] on input "First Name" at bounding box center [112, 84] width 175 height 11
type input "corben"
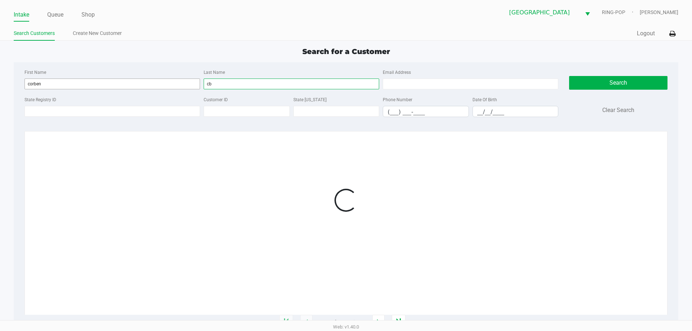
type input "c"
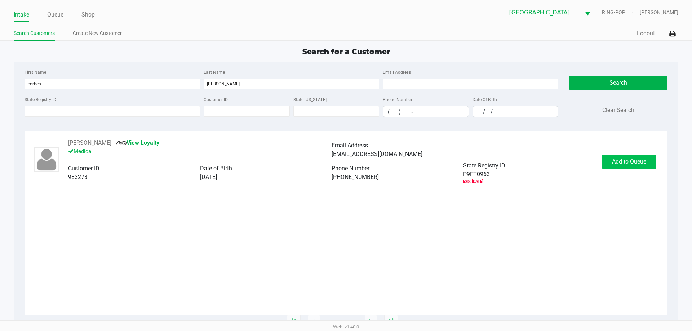
type input "[PERSON_NAME]"
click at [655, 163] on button "Add to Queue" at bounding box center [629, 162] width 54 height 14
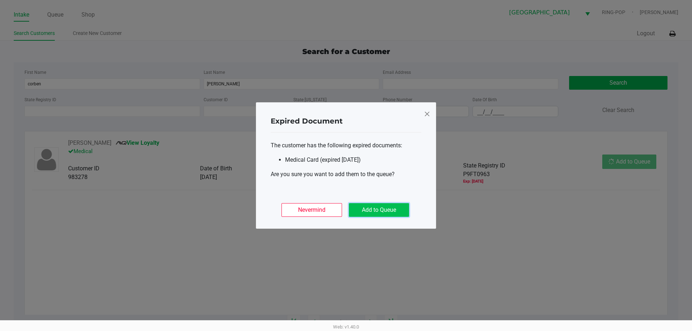
click at [369, 209] on button "Add to Queue" at bounding box center [379, 210] width 60 height 14
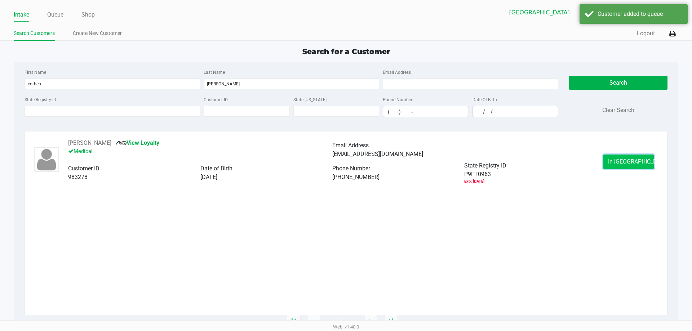
click at [641, 165] on button "In [GEOGRAPHIC_DATA]" at bounding box center [628, 162] width 50 height 14
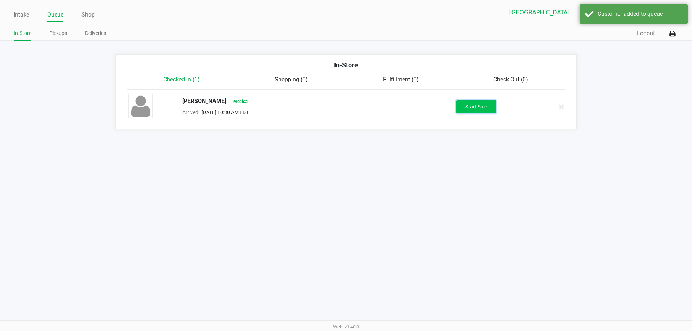
click at [483, 108] on button "Start Sale" at bounding box center [476, 107] width 40 height 13
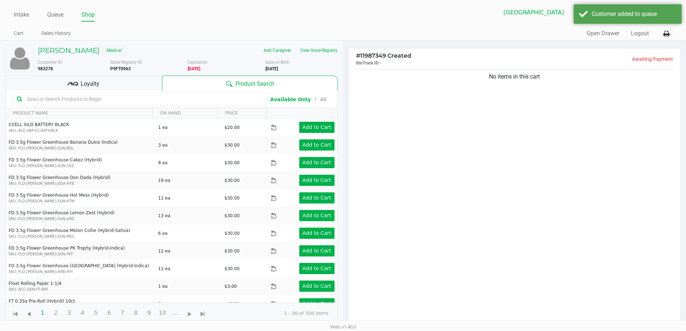
click at [89, 101] on input "text" at bounding box center [143, 99] width 239 height 11
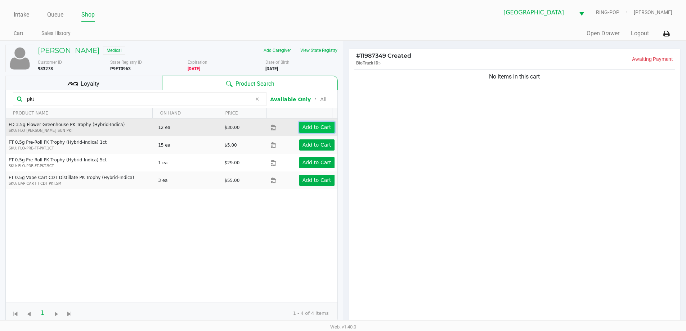
click at [305, 124] on app-button-loader "Add to Cart" at bounding box center [317, 127] width 29 height 6
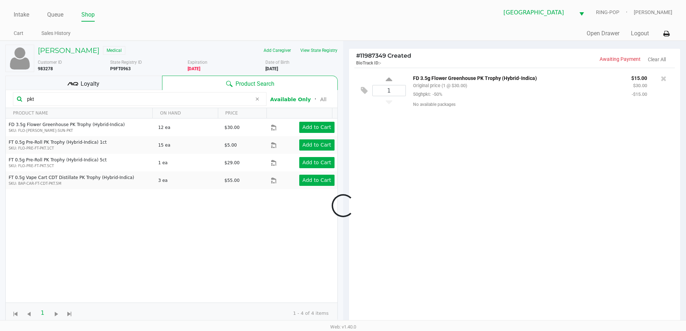
click at [39, 99] on div at bounding box center [343, 206] width 686 height 258
click at [39, 99] on input "pkt" at bounding box center [138, 99] width 228 height 11
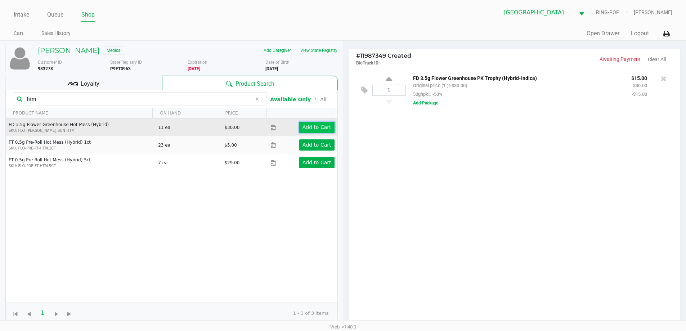
click at [324, 124] on app-button-loader "Add to Cart" at bounding box center [317, 127] width 29 height 6
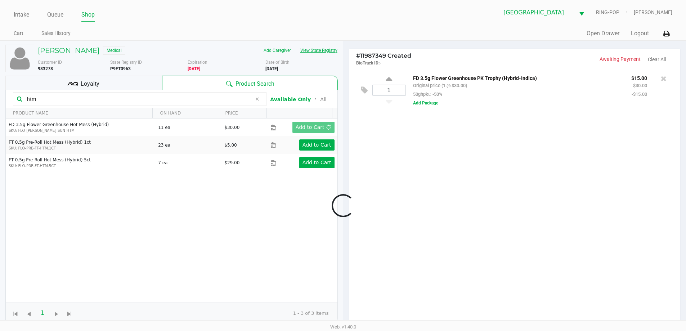
click at [306, 49] on button "View State Registry" at bounding box center [317, 51] width 42 height 12
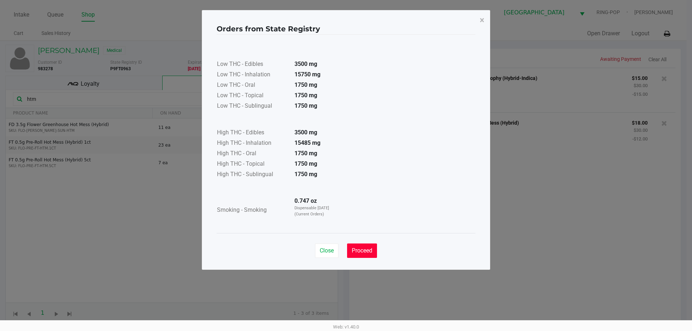
click at [355, 256] on button "Proceed" at bounding box center [362, 251] width 30 height 14
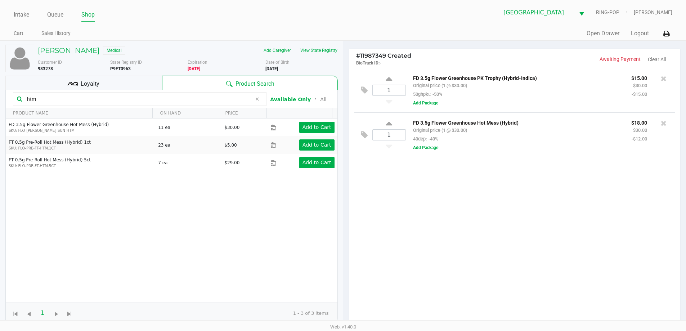
click at [103, 99] on input "htm" at bounding box center [138, 99] width 228 height 11
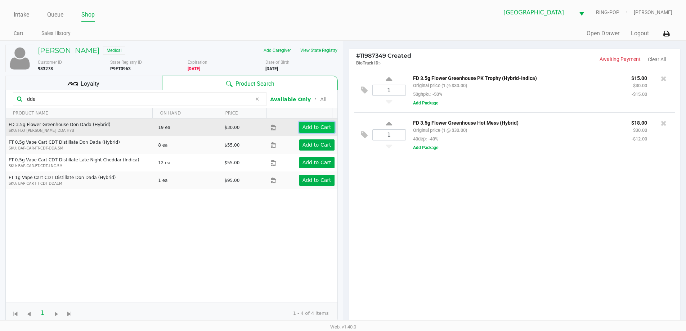
click at [306, 126] on app-button-loader "Add to Cart" at bounding box center [317, 127] width 29 height 6
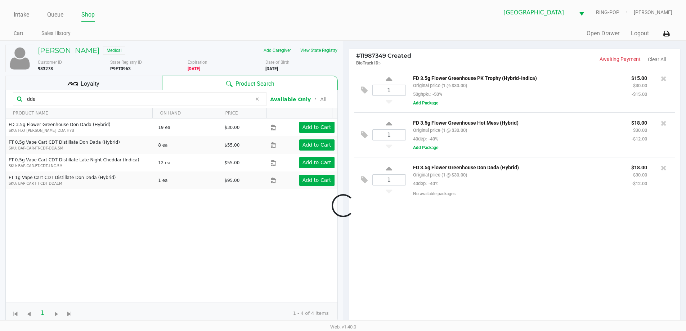
click at [47, 98] on input "dda" at bounding box center [138, 99] width 228 height 11
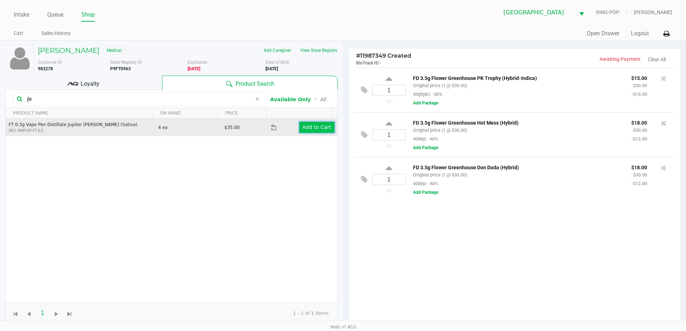
click at [325, 127] on app-button-loader "Add to Cart" at bounding box center [317, 127] width 29 height 6
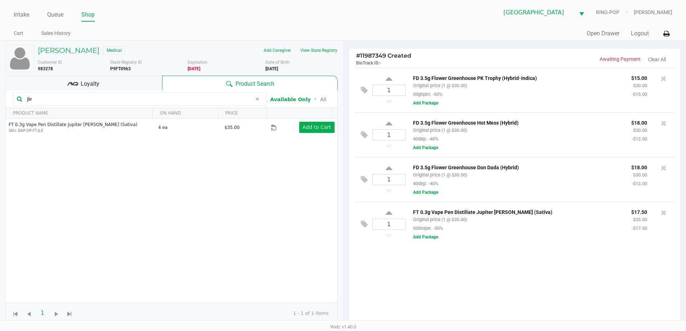
click at [46, 97] on input "jle" at bounding box center [138, 99] width 228 height 11
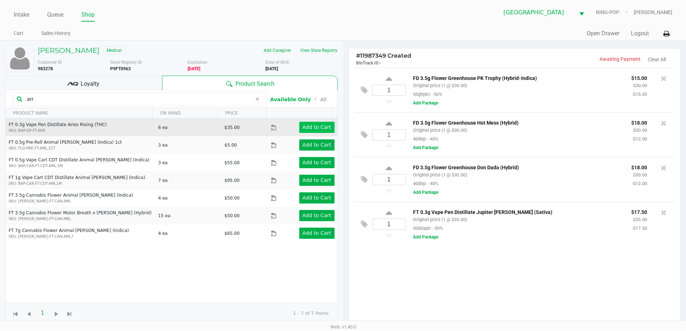
type input "arr"
click at [309, 124] on app-button-loader "Add to Cart" at bounding box center [317, 127] width 29 height 6
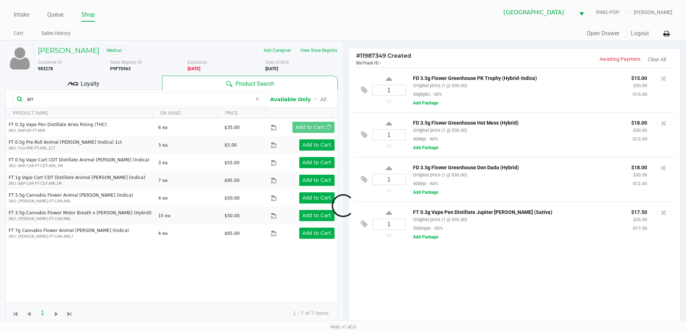
click at [120, 80] on div at bounding box center [343, 206] width 686 height 258
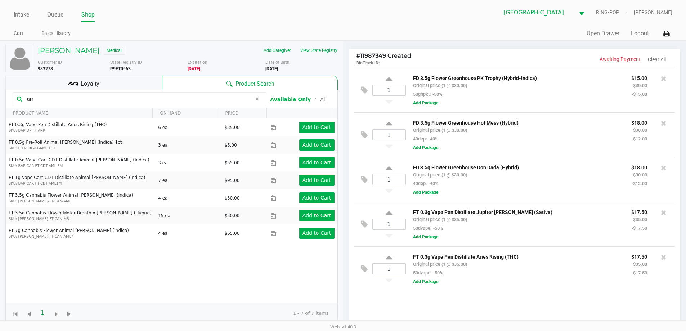
click at [121, 85] on div "Loyalty" at bounding box center [83, 83] width 157 height 14
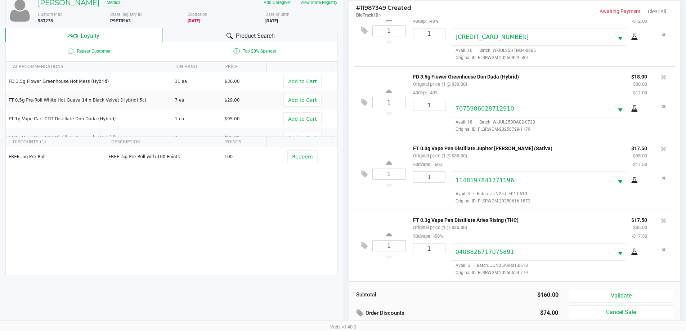
scroll to position [86, 0]
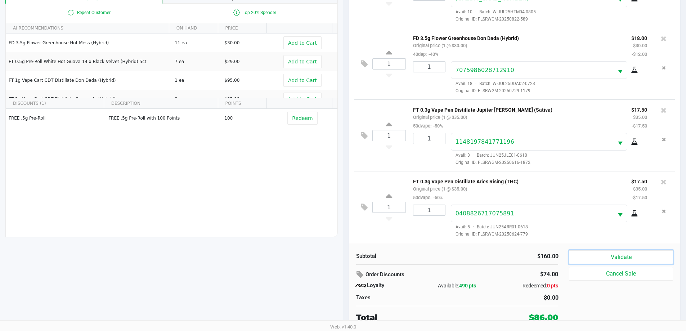
drag, startPoint x: 606, startPoint y: 259, endPoint x: 612, endPoint y: 263, distance: 7.2
click at [606, 259] on button "Validate" at bounding box center [621, 257] width 104 height 14
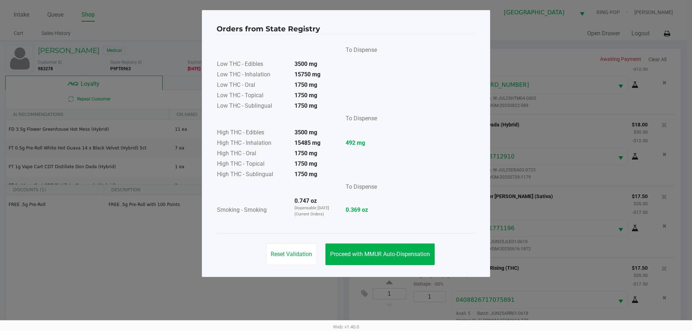
click at [375, 266] on div "Reset Validation Proceed with MMUR Auto-Dispensation" at bounding box center [346, 251] width 259 height 36
drag, startPoint x: 352, startPoint y: 252, endPoint x: 565, endPoint y: 260, distance: 212.7
click at [352, 252] on span "Proceed with MMUR Auto-Dispensation" at bounding box center [380, 254] width 100 height 7
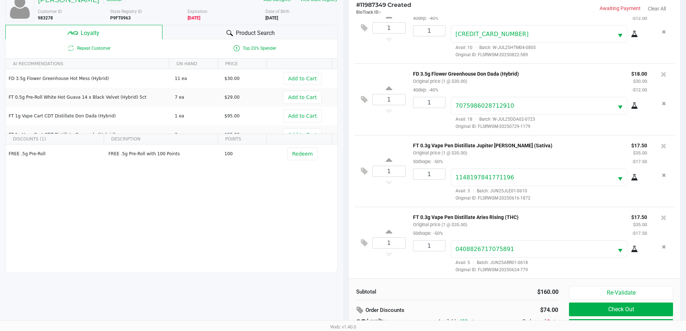
scroll to position [86, 0]
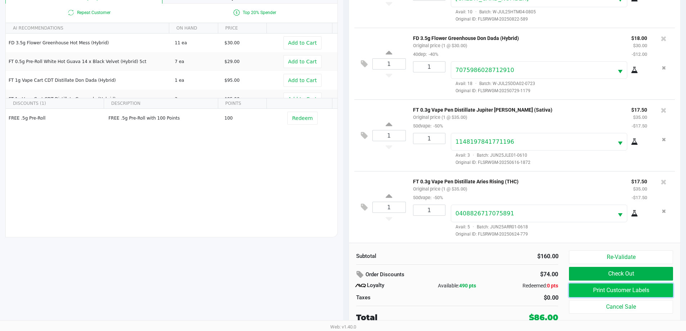
click at [617, 292] on button "Print Customer Labels" at bounding box center [621, 291] width 104 height 14
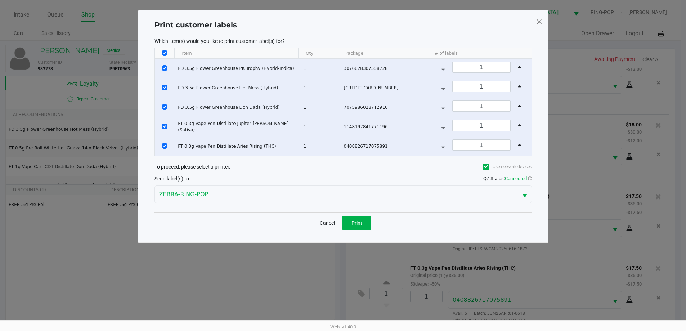
scroll to position [0, 0]
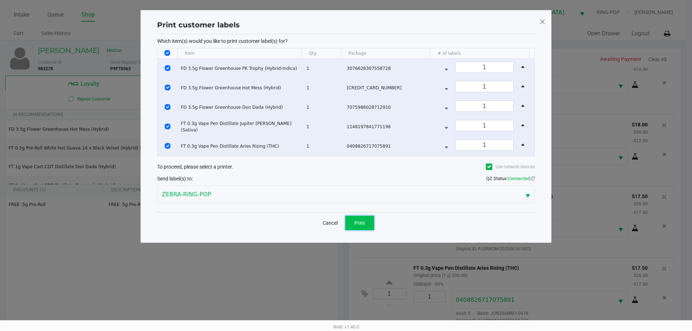
click at [356, 219] on button "Print" at bounding box center [359, 223] width 29 height 14
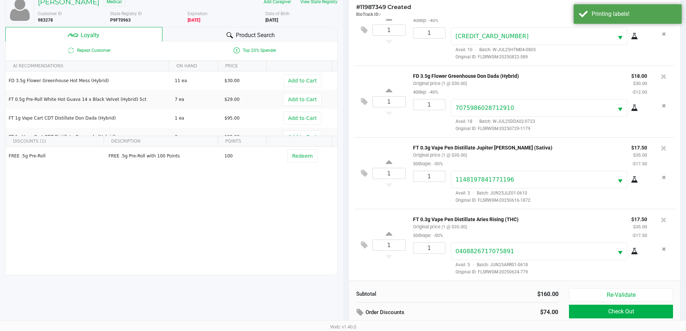
scroll to position [86, 0]
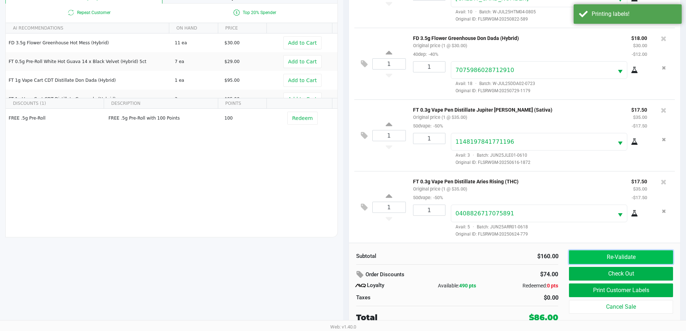
click at [596, 256] on button "Re-Validate" at bounding box center [621, 257] width 104 height 14
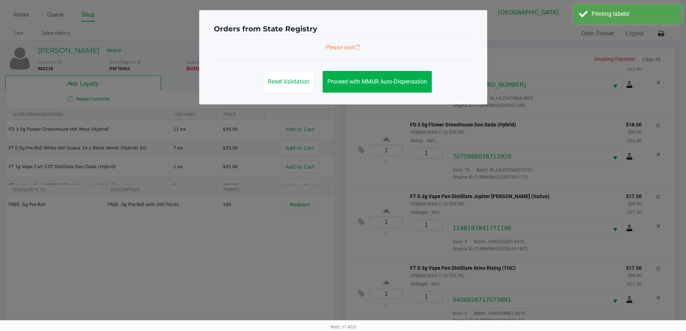
scroll to position [0, 0]
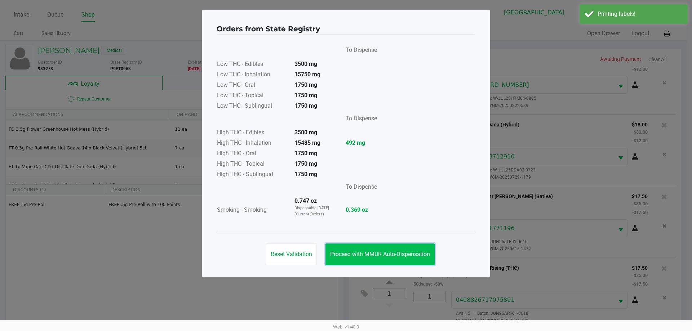
click at [406, 249] on button "Proceed with MMUR Auto-Dispensation" at bounding box center [379, 255] width 109 height 22
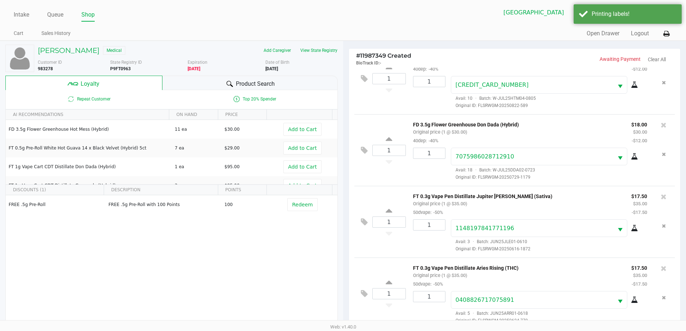
scroll to position [86, 0]
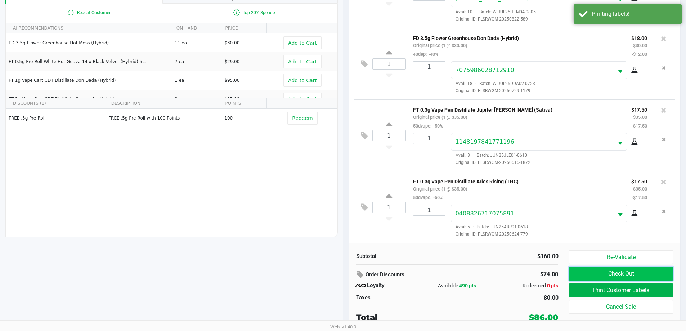
click at [587, 273] on button "Check Out" at bounding box center [621, 274] width 104 height 14
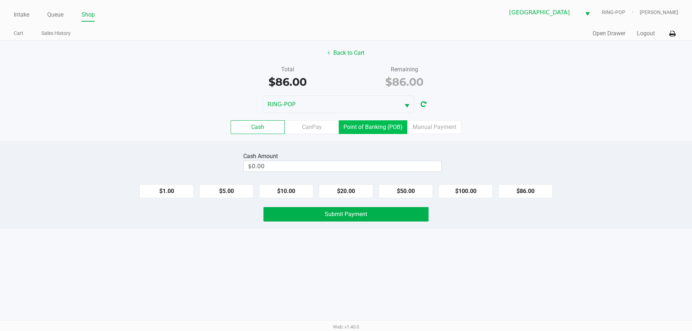
click at [362, 130] on label "Point of Banking (POB)" at bounding box center [373, 127] width 68 height 14
click at [0, 0] on 7 "Point of Banking (POB)" at bounding box center [0, 0] width 0 height 0
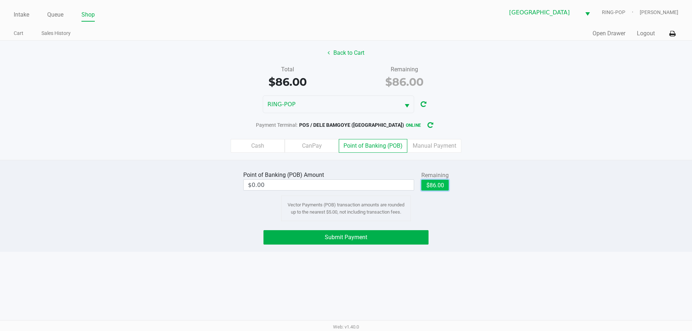
click at [424, 184] on button "$86.00" at bounding box center [434, 185] width 27 height 11
type input "$86.00"
click at [382, 237] on button "Submit Payment" at bounding box center [345, 237] width 165 height 14
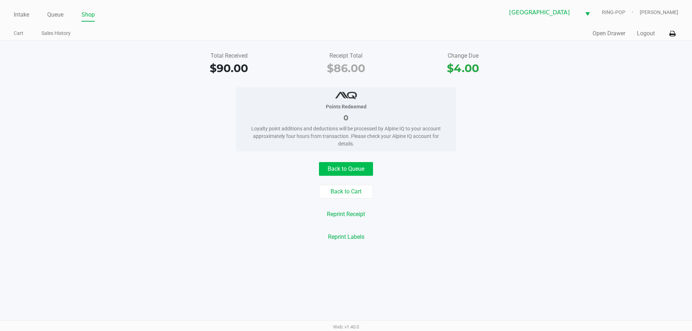
click at [346, 166] on button "Back to Queue" at bounding box center [346, 169] width 54 height 14
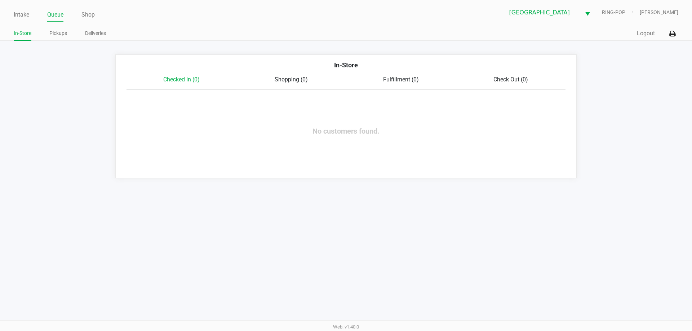
click at [20, 17] on link "Intake" at bounding box center [21, 15] width 15 height 10
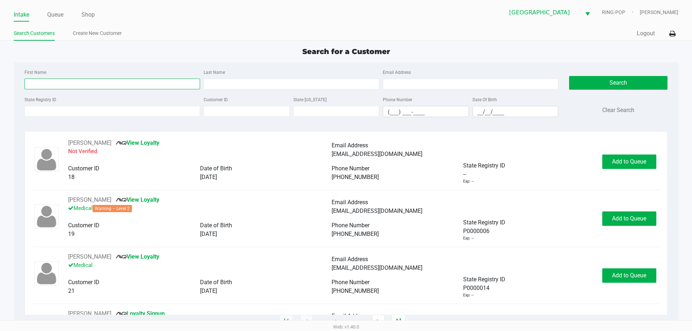
click at [92, 85] on input "First Name" at bounding box center [112, 84] width 175 height 11
type input "[PERSON_NAME]"
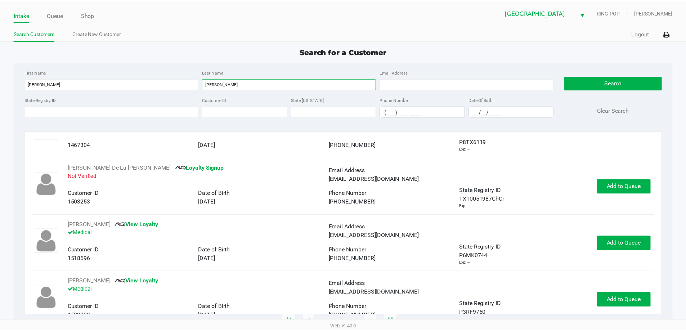
scroll to position [504, 0]
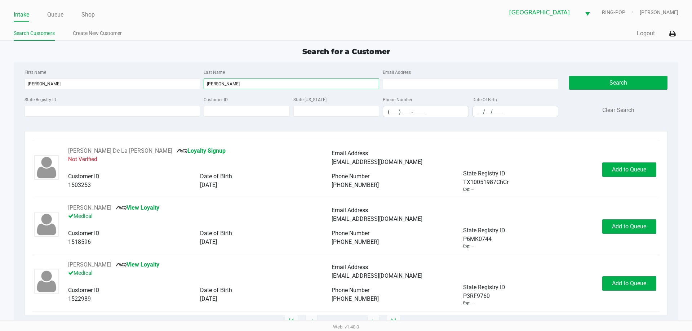
type input "[PERSON_NAME]"
click at [611, 219] on div "[PERSON_NAME] View Loyalty Medical Email Address [EMAIL_ADDRESS][DOMAIN_NAME] C…" at bounding box center [345, 227] width 627 height 46
click at [612, 227] on span "Add to Queue" at bounding box center [629, 226] width 34 height 7
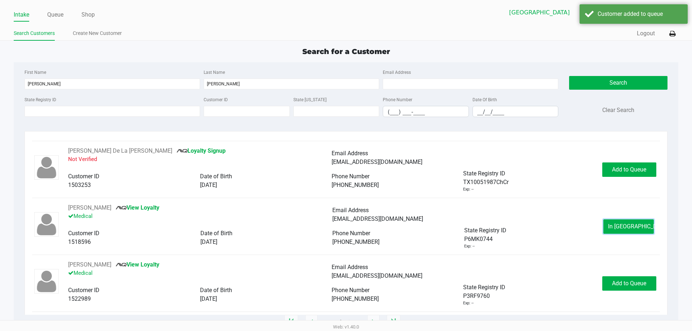
click at [612, 227] on button "In [GEOGRAPHIC_DATA]" at bounding box center [628, 226] width 50 height 14
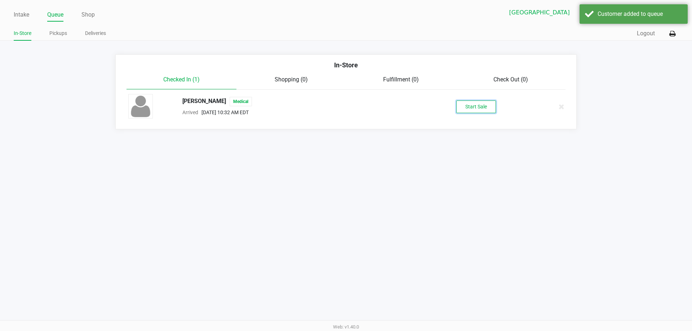
click at [477, 105] on button "Start Sale" at bounding box center [476, 107] width 40 height 13
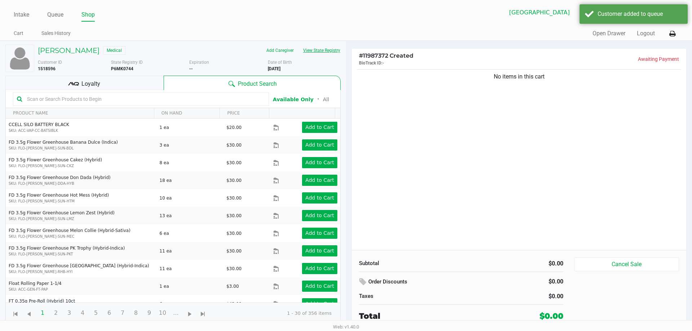
click at [317, 52] on button "View State Registry" at bounding box center [319, 51] width 42 height 12
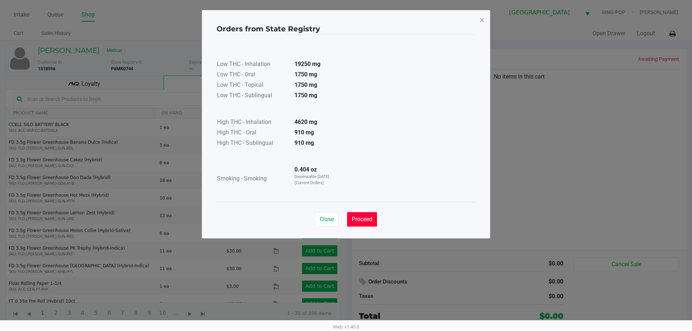
click at [360, 216] on span "Proceed" at bounding box center [362, 219] width 21 height 7
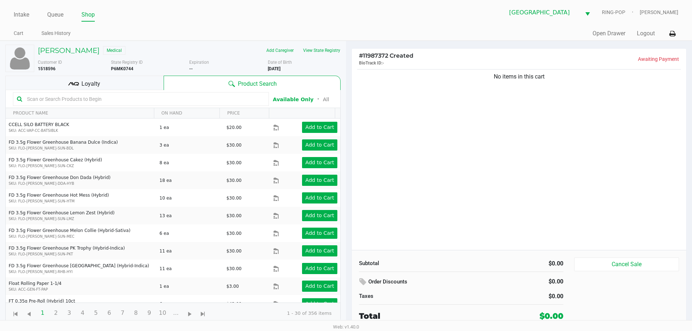
click at [159, 96] on input "text" at bounding box center [144, 99] width 241 height 11
click at [139, 77] on div "Loyalty" at bounding box center [84, 83] width 158 height 14
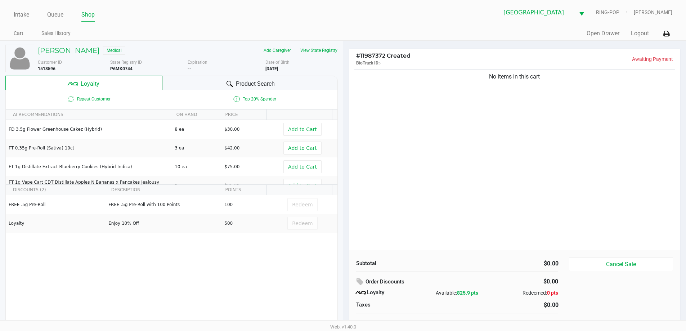
click at [243, 84] on span "Product Search" at bounding box center [255, 84] width 39 height 9
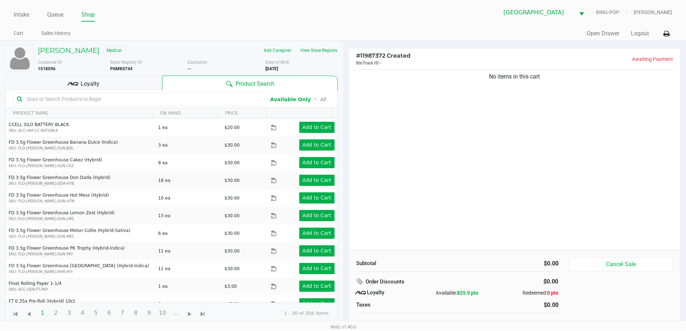
click at [210, 101] on input "text" at bounding box center [143, 99] width 239 height 11
click at [330, 48] on button "View State Registry" at bounding box center [317, 51] width 42 height 12
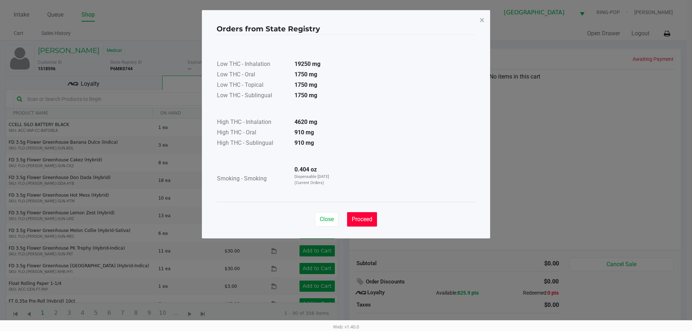
click at [366, 222] on span "Proceed" at bounding box center [362, 219] width 21 height 7
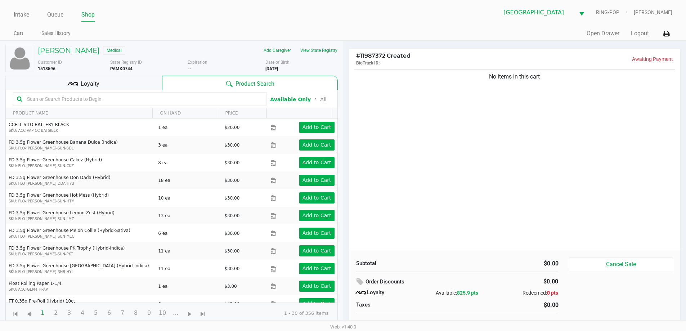
click at [100, 97] on input "text" at bounding box center [143, 99] width 239 height 11
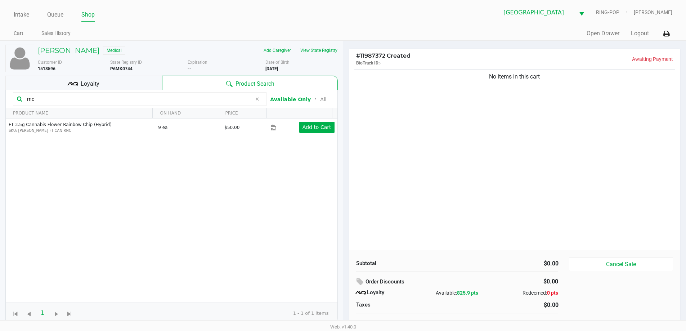
type input "rnc"
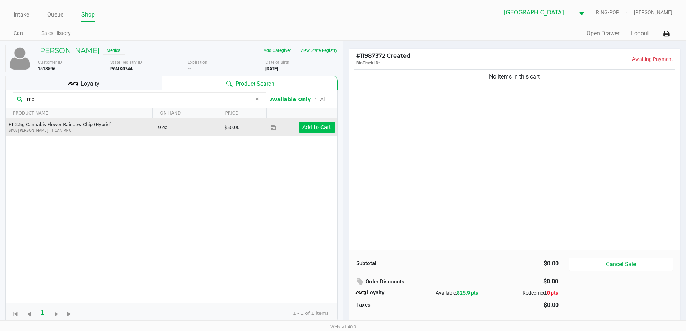
click at [304, 128] on app-button-loader "Add to Cart" at bounding box center [317, 127] width 29 height 6
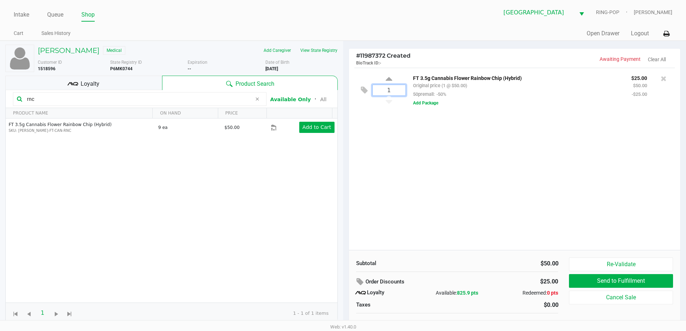
click at [400, 92] on input "1" at bounding box center [389, 90] width 33 height 10
type input "4"
click at [411, 208] on div "[PERSON_NAME] Medical Add Caregiver View State Registry Customer ID 1518596 Sta…" at bounding box center [343, 190] width 686 height 298
click at [317, 50] on button "View State Registry" at bounding box center [317, 51] width 42 height 12
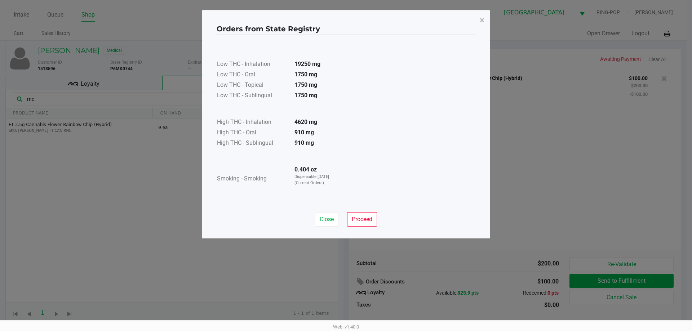
click at [371, 218] on span "Proceed" at bounding box center [362, 219] width 21 height 7
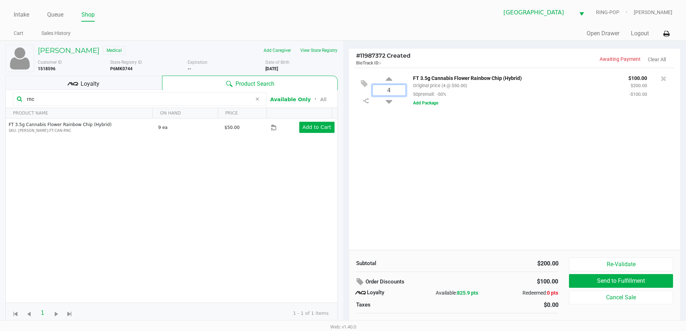
click at [399, 92] on input "4" at bounding box center [389, 90] width 33 height 10
type input "3"
click at [432, 192] on div "[PERSON_NAME] Medical Add Caregiver View State Registry Customer ID 1518596 Sta…" at bounding box center [343, 190] width 686 height 298
click at [114, 99] on input "rnc" at bounding box center [138, 99] width 228 height 11
type input "r"
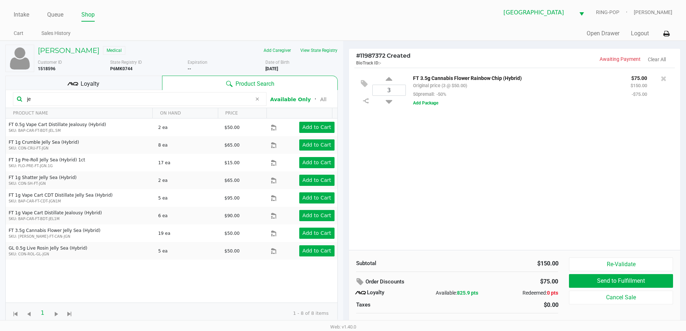
type input "j"
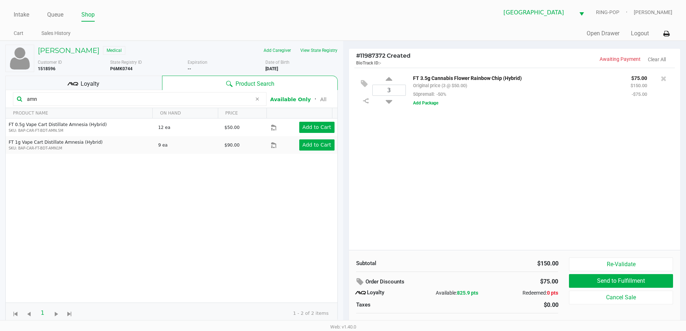
type input "amn"
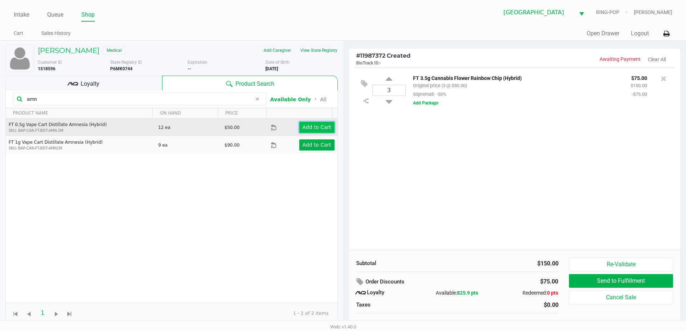
click at [307, 130] on app-button-loader "Add to Cart" at bounding box center [317, 127] width 29 height 6
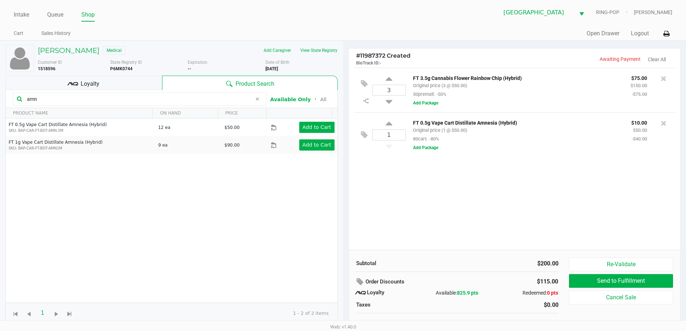
click at [392, 137] on input "1" at bounding box center [389, 135] width 33 height 10
type input "2"
click at [421, 199] on div "[PERSON_NAME] Medical Add Caregiver View State Registry Customer ID 1518596 Sta…" at bounding box center [343, 190] width 686 height 298
click at [65, 105] on div at bounding box center [343, 181] width 686 height 208
click at [59, 100] on input "amn" at bounding box center [138, 99] width 228 height 11
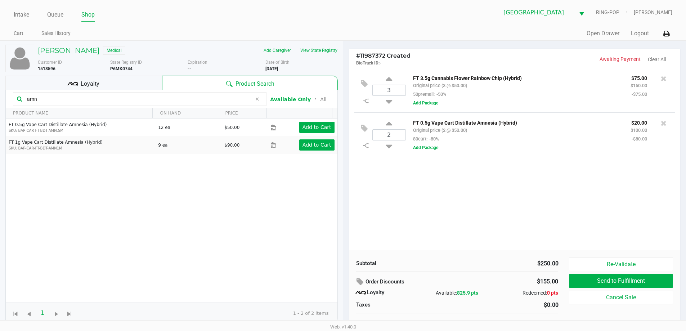
click at [100, 84] on div "Loyalty" at bounding box center [83, 83] width 157 height 14
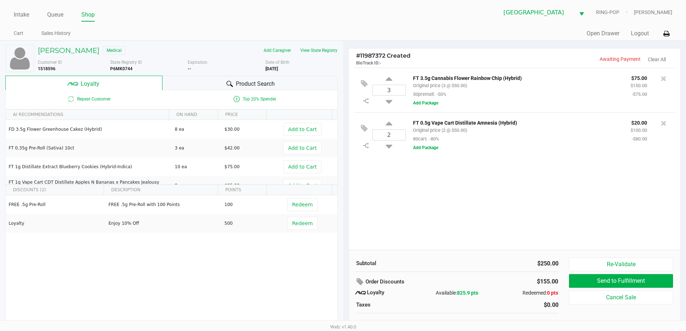
click at [249, 88] on div "Product Search" at bounding box center [250, 83] width 175 height 14
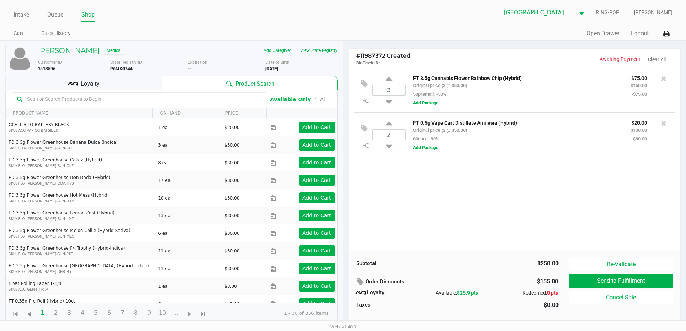
click at [144, 101] on input "text" at bounding box center [143, 99] width 239 height 11
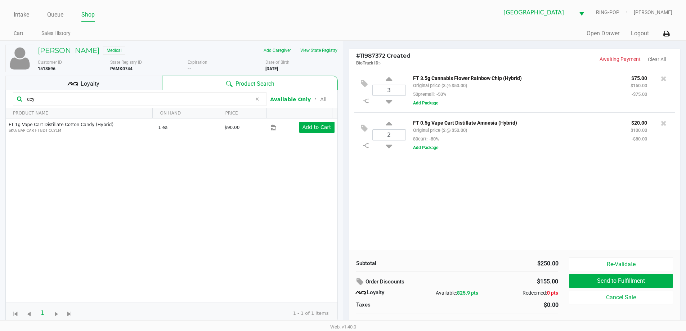
type input "ccy"
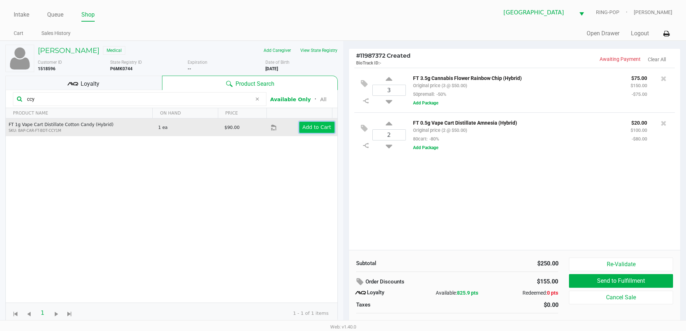
click at [305, 130] on app-button-loader "Add to Cart" at bounding box center [317, 127] width 29 height 6
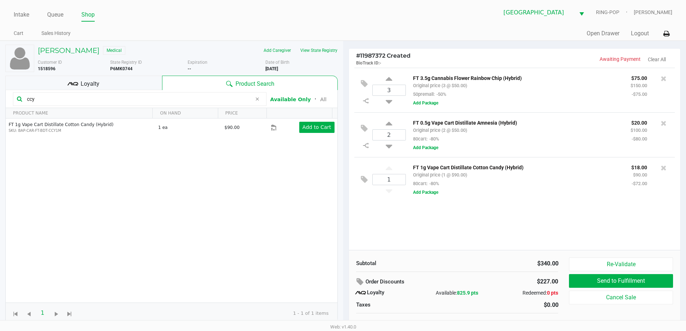
click at [254, 102] on span at bounding box center [257, 99] width 11 height 9
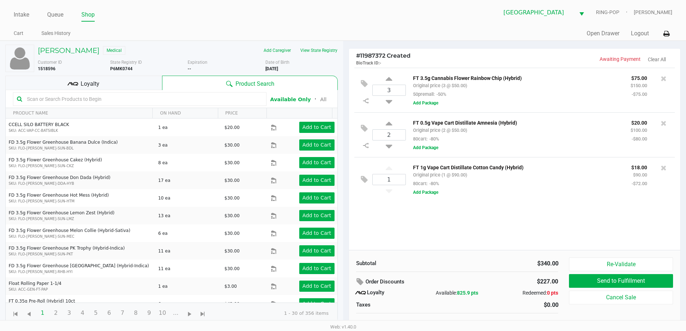
click at [165, 101] on input "text" at bounding box center [143, 99] width 239 height 11
click at [133, 98] on input "text" at bounding box center [143, 99] width 239 height 11
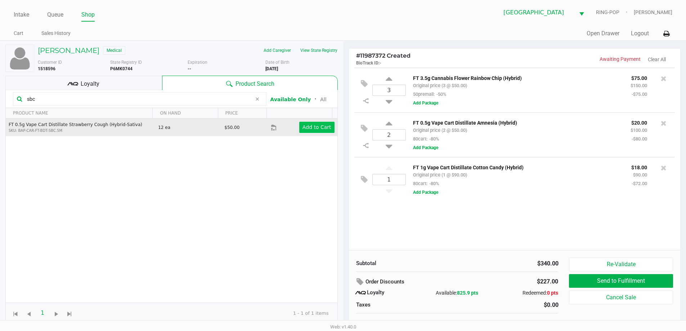
type input "sbc"
click at [315, 125] on app-button-loader "Add to Cart" at bounding box center [317, 127] width 29 height 6
click at [391, 214] on icon at bounding box center [389, 214] width 6 height 9
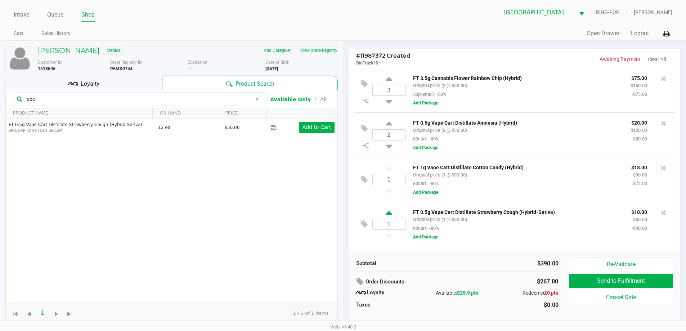
type input "2"
click at [173, 101] on input "sbc" at bounding box center [138, 99] width 228 height 11
type input "s"
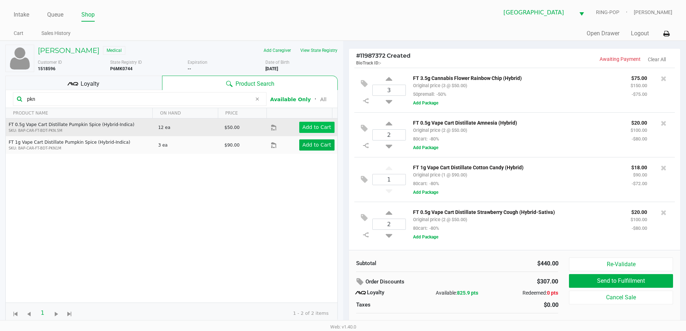
click at [310, 128] on app-button-loader "Add to Cart" at bounding box center [317, 127] width 29 height 6
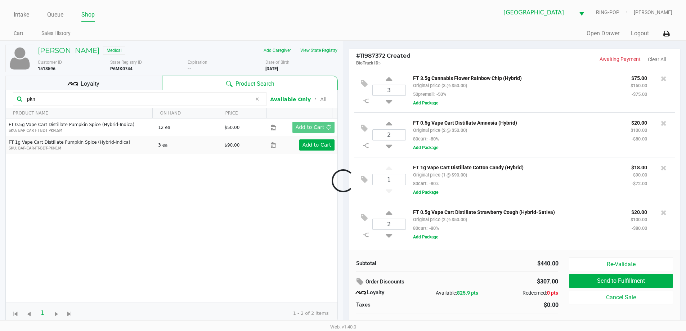
click at [197, 97] on div at bounding box center [343, 181] width 686 height 208
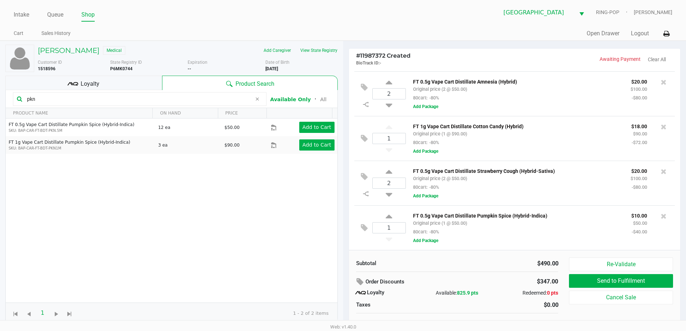
click at [161, 101] on input "pkn" at bounding box center [138, 99] width 228 height 11
type input "p"
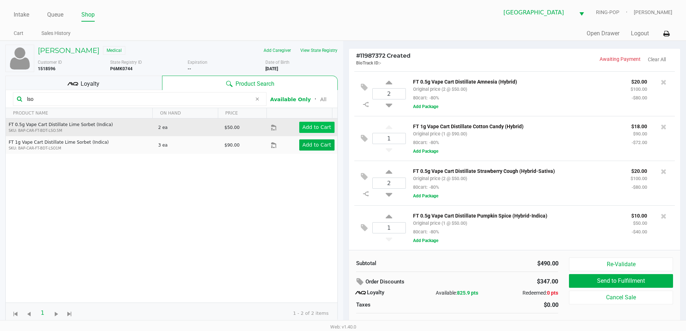
click at [307, 126] on app-button-loader "Add to Cart" at bounding box center [317, 127] width 29 height 6
click at [318, 49] on button "View State Registry" at bounding box center [317, 51] width 42 height 12
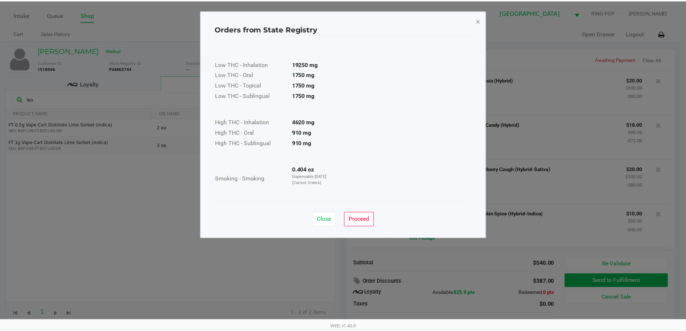
scroll to position [88, 0]
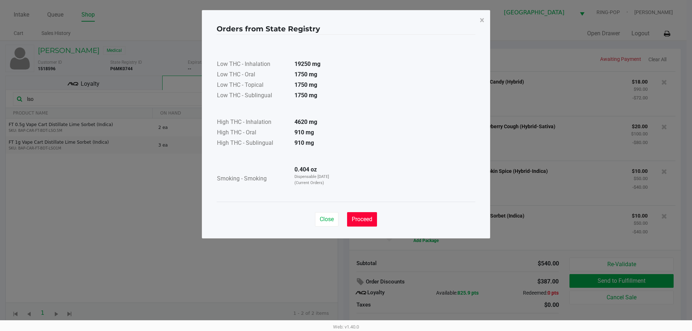
click at [364, 219] on span "Proceed" at bounding box center [362, 219] width 21 height 7
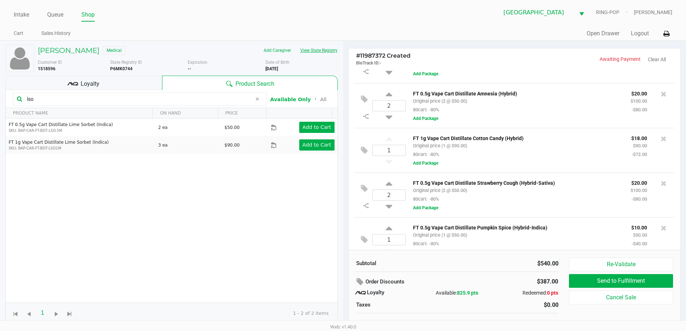
scroll to position [0, 0]
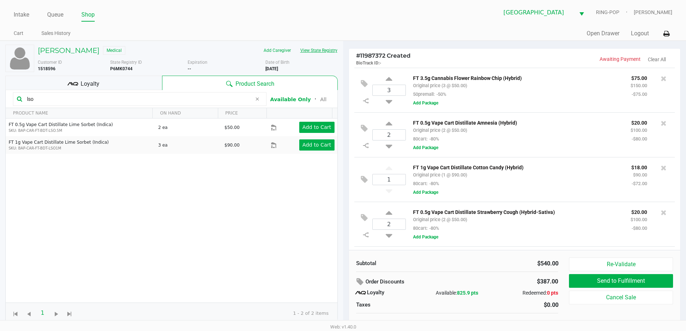
click at [323, 50] on button "View State Registry" at bounding box center [317, 51] width 42 height 12
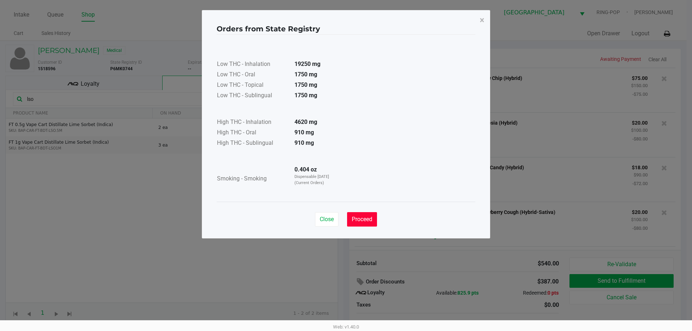
click at [364, 218] on span "Proceed" at bounding box center [362, 219] width 21 height 7
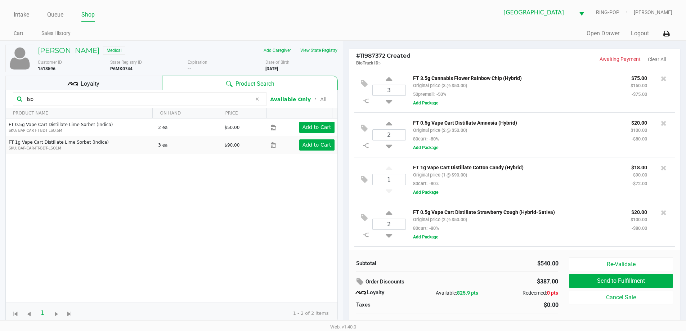
click at [189, 101] on input "lso" at bounding box center [138, 99] width 228 height 11
type input "l"
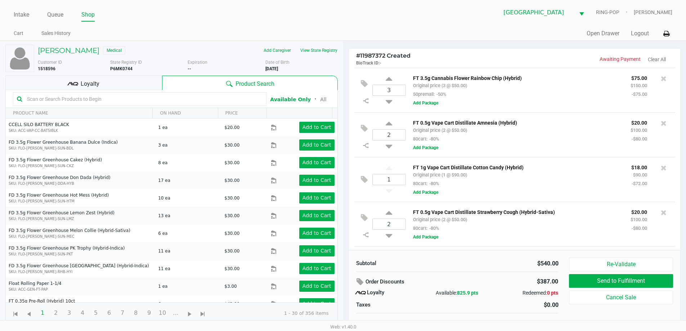
click at [187, 101] on input "text" at bounding box center [143, 99] width 239 height 11
click at [227, 100] on input "text" at bounding box center [143, 99] width 239 height 11
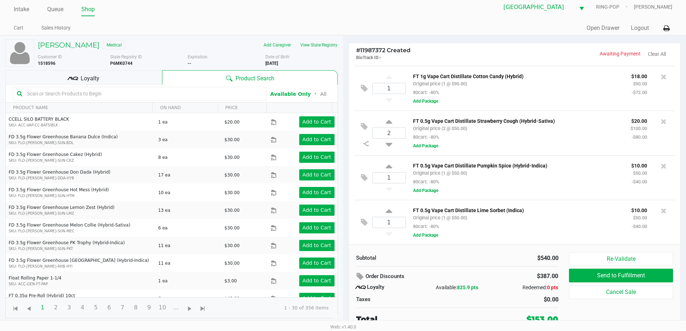
scroll to position [7, 0]
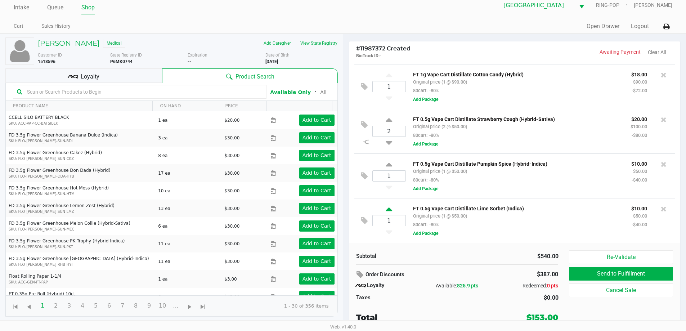
click at [387, 209] on icon at bounding box center [389, 210] width 6 height 9
type input "2"
click at [121, 89] on input "text" at bounding box center [143, 91] width 239 height 11
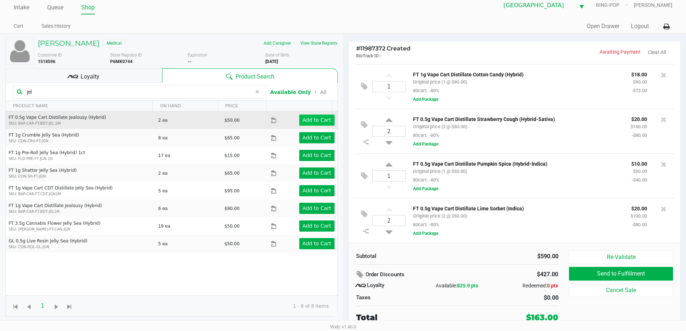
type input "jel"
click at [321, 119] on app-button-loader "Add to Cart" at bounding box center [317, 120] width 29 height 6
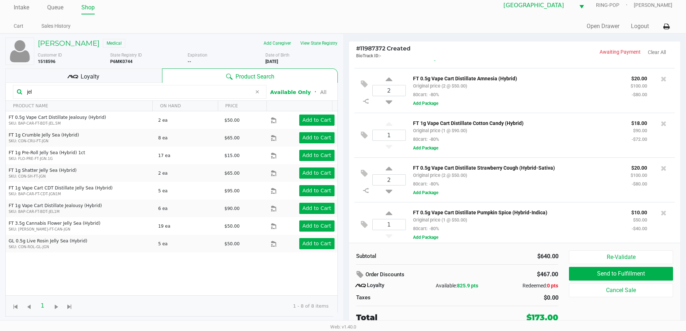
scroll to position [0, 0]
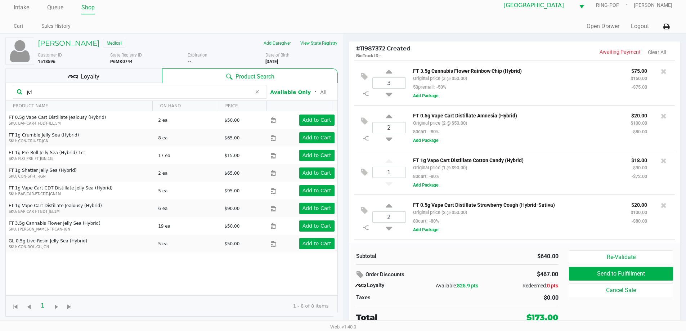
click at [104, 74] on div "Loyalty" at bounding box center [83, 75] width 157 height 14
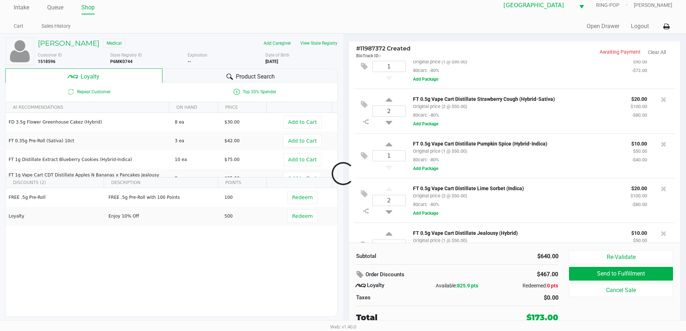
scroll to position [160, 0]
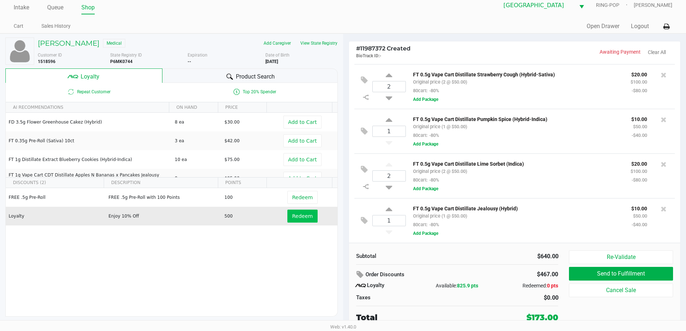
click at [302, 218] on span "Redeem" at bounding box center [302, 216] width 21 height 6
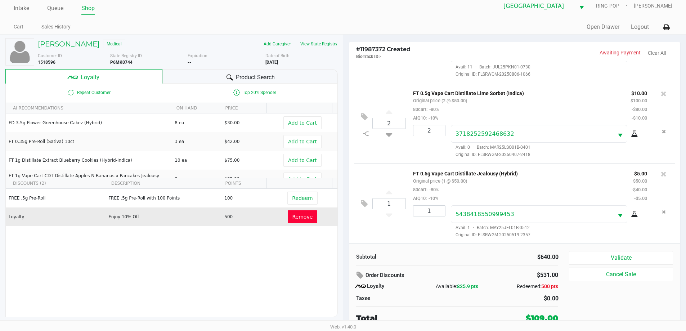
scroll to position [7, 0]
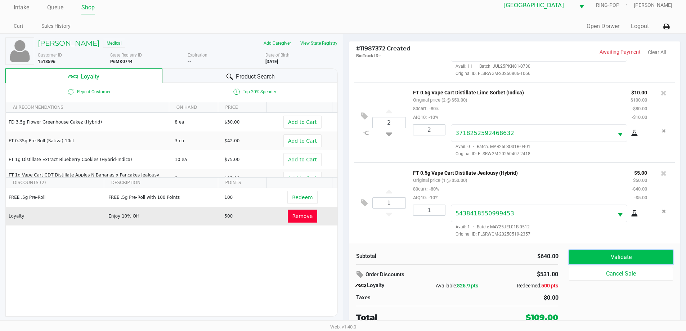
click at [655, 251] on button "Validate" at bounding box center [621, 257] width 104 height 14
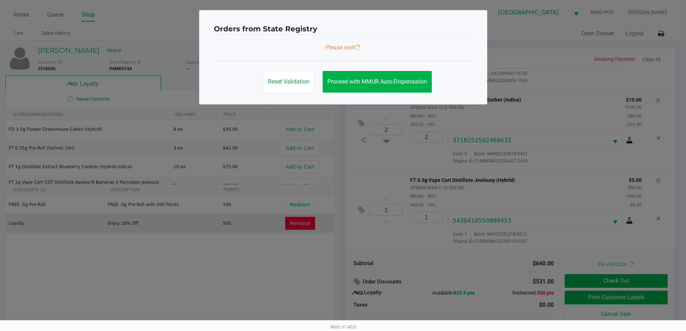
scroll to position [0, 0]
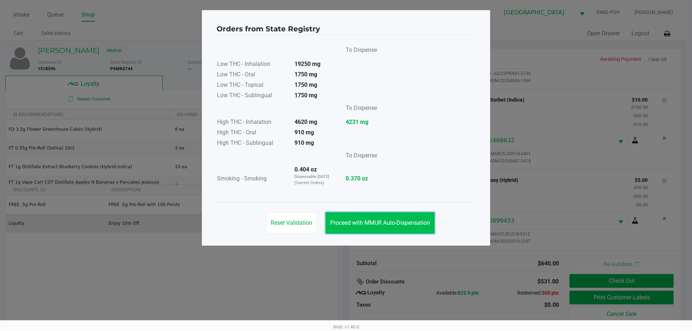
drag, startPoint x: 409, startPoint y: 223, endPoint x: 423, endPoint y: 220, distance: 14.0
click at [409, 223] on span "Proceed with MMUR Auto-Dispensation" at bounding box center [380, 222] width 100 height 7
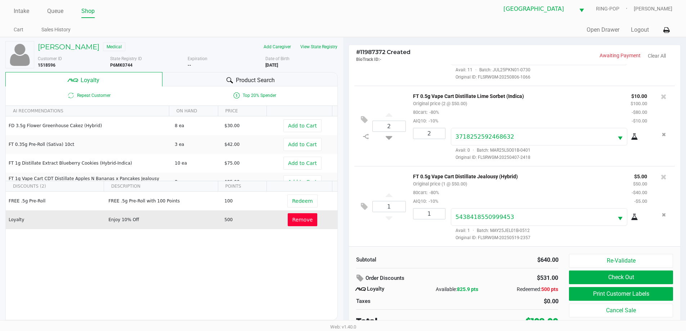
scroll to position [7, 0]
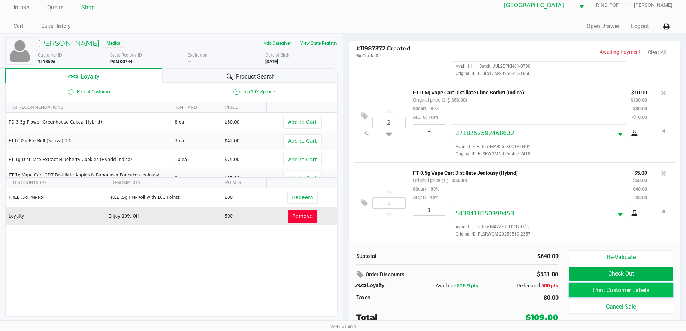
click at [619, 288] on button "Print Customer Labels" at bounding box center [621, 291] width 104 height 14
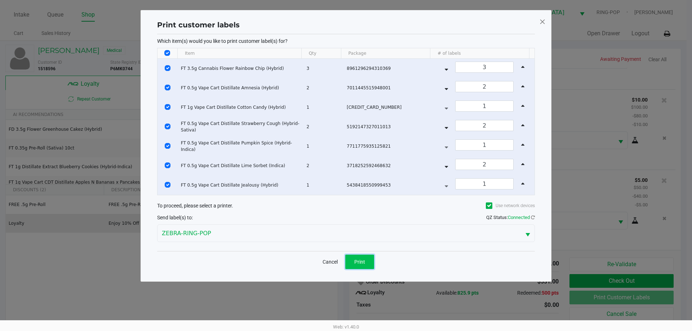
click at [358, 257] on button "Print" at bounding box center [359, 262] width 29 height 14
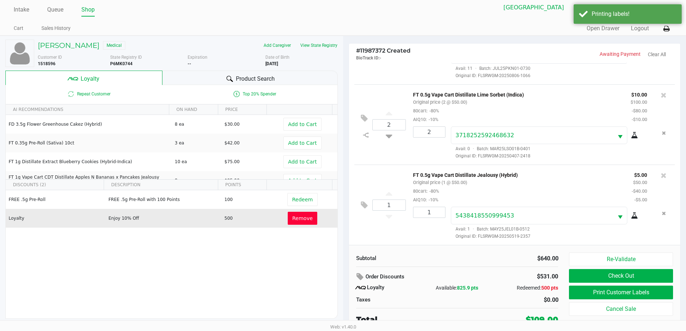
scroll to position [7, 0]
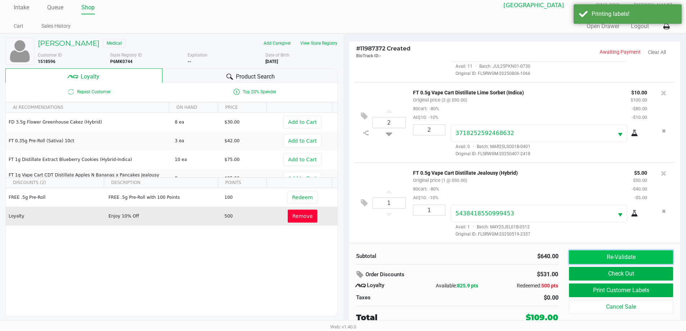
click at [624, 258] on button "Re-Validate" at bounding box center [621, 257] width 104 height 14
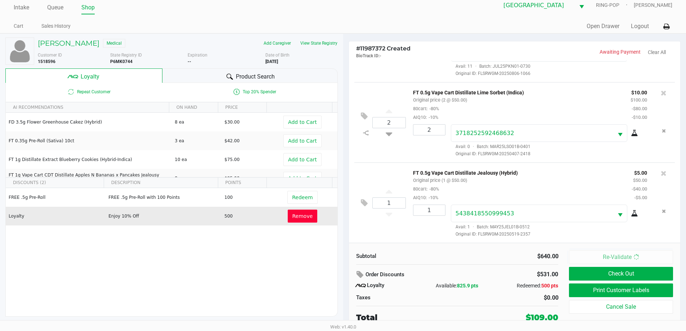
scroll to position [0, 0]
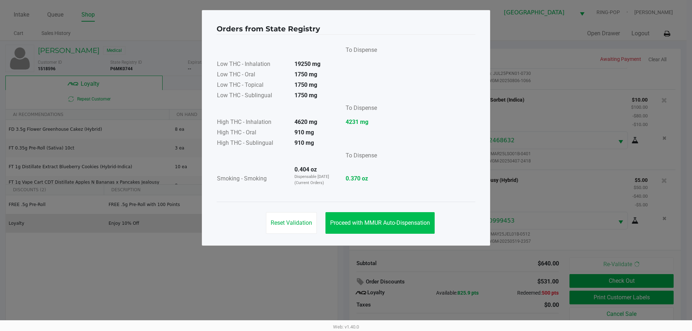
click at [408, 220] on span "Proceed with MMUR Auto-Dispensation" at bounding box center [380, 222] width 100 height 7
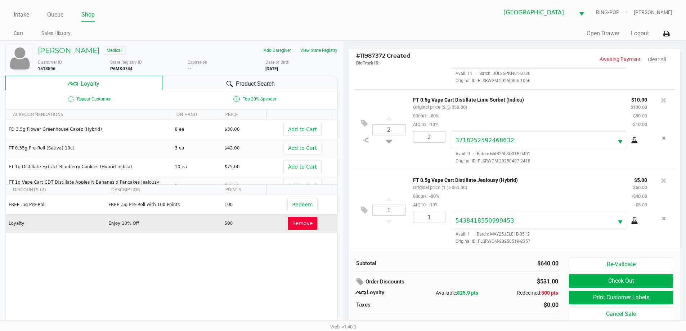
scroll to position [7, 0]
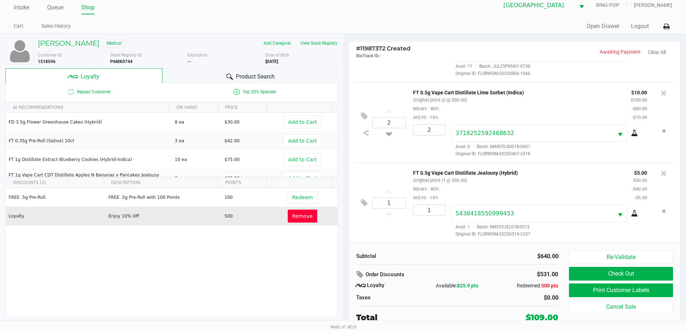
click at [638, 274] on button "Check Out" at bounding box center [621, 274] width 104 height 14
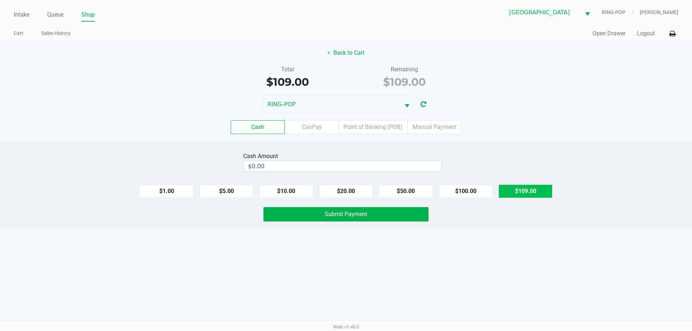
click at [536, 185] on button "$109.00" at bounding box center [525, 191] width 54 height 14
type input "$109.00"
click at [391, 218] on button "Submit Payment" at bounding box center [345, 214] width 165 height 14
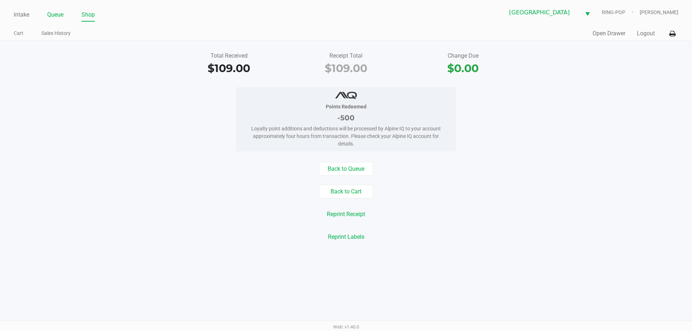
click at [53, 15] on link "Queue" at bounding box center [55, 15] width 16 height 10
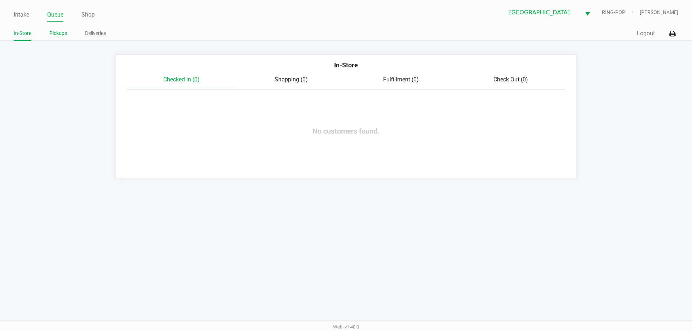
click at [58, 32] on link "Pickups" at bounding box center [58, 33] width 18 height 9
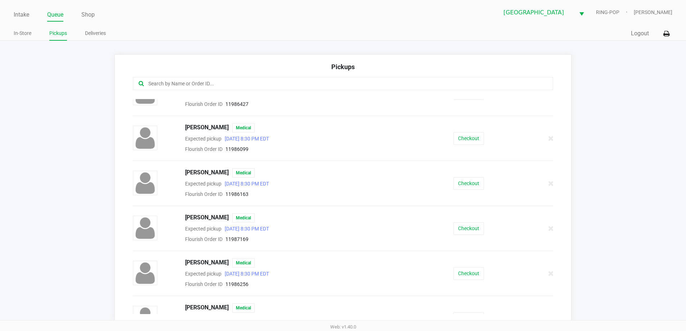
scroll to position [180, 0]
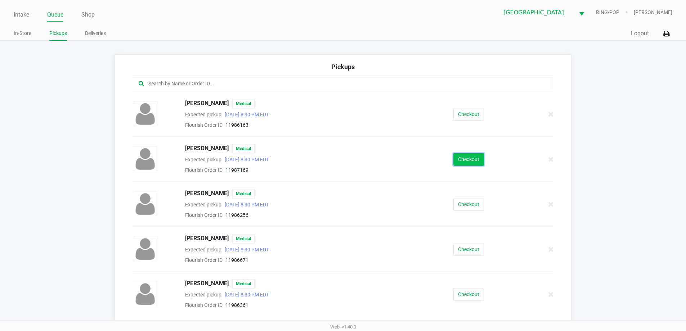
click at [455, 157] on button "Checkout" at bounding box center [469, 159] width 31 height 13
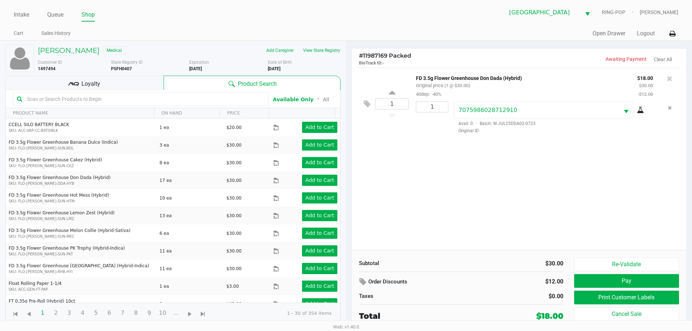
click at [123, 88] on div "Loyalty" at bounding box center [84, 83] width 158 height 14
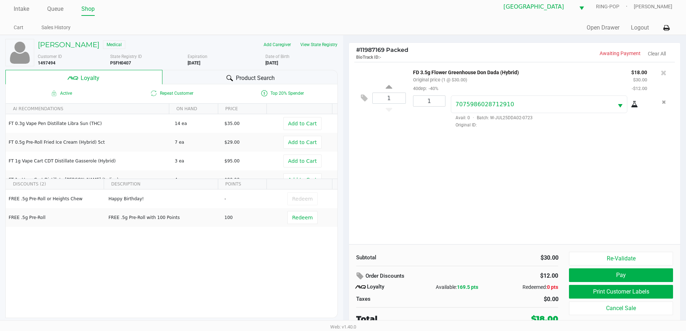
scroll to position [7, 0]
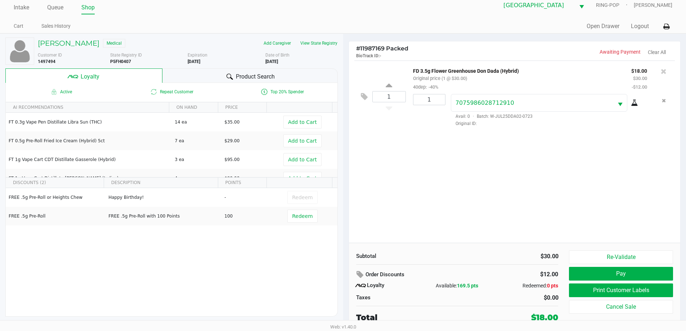
click at [475, 165] on div "1 FD 3.5g Flower Greenhouse Don Dada (Hybrid) Original price (1 @ $30.00) 40dep…" at bounding box center [515, 152] width 332 height 182
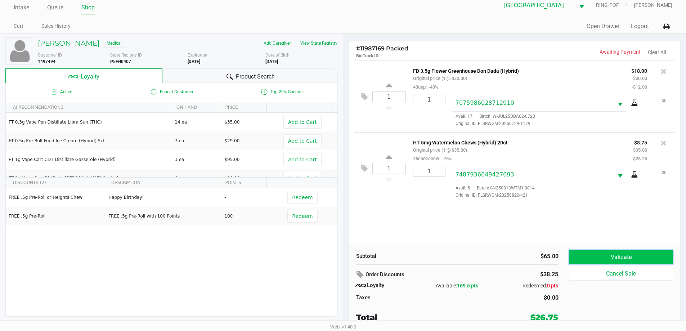
click at [606, 253] on button "Validate" at bounding box center [621, 257] width 104 height 14
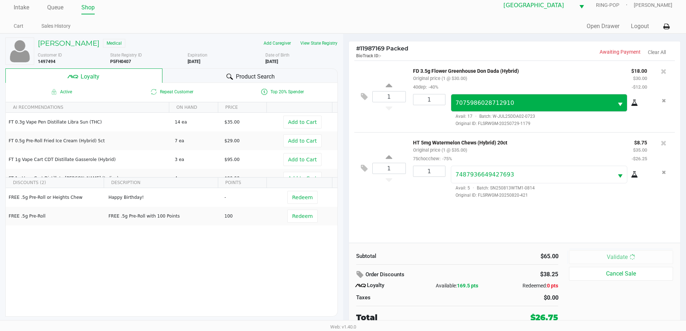
scroll to position [0, 0]
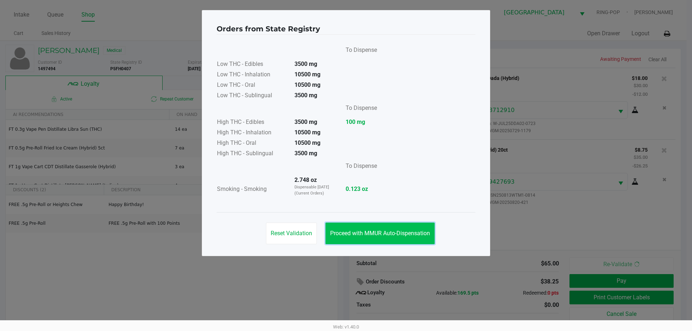
click at [403, 241] on button "Proceed with MMUR Auto-Dispensation" at bounding box center [379, 234] width 109 height 22
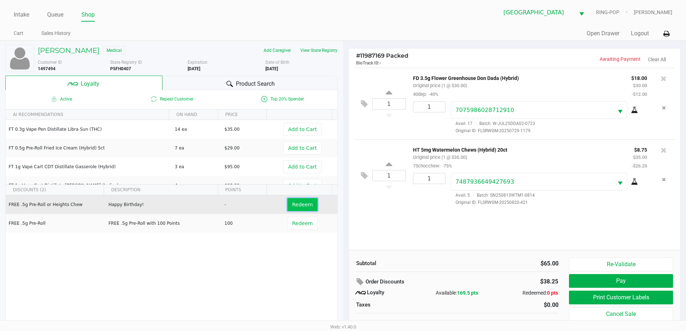
click at [309, 204] on button "Redeem" at bounding box center [303, 204] width 30 height 13
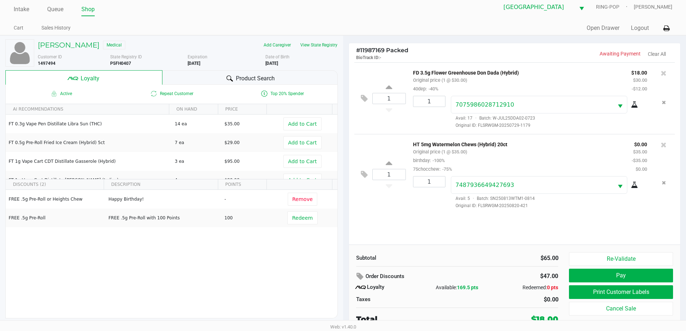
scroll to position [7, 0]
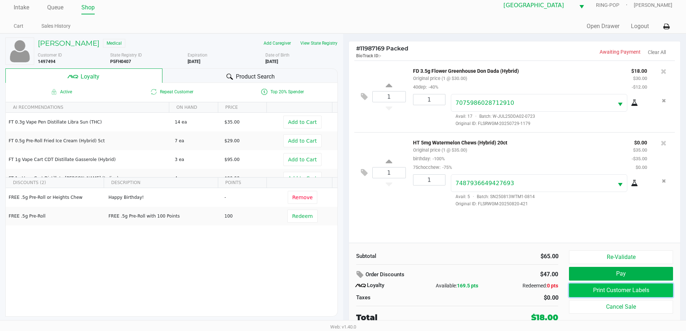
click at [605, 287] on button "Print Customer Labels" at bounding box center [621, 291] width 104 height 14
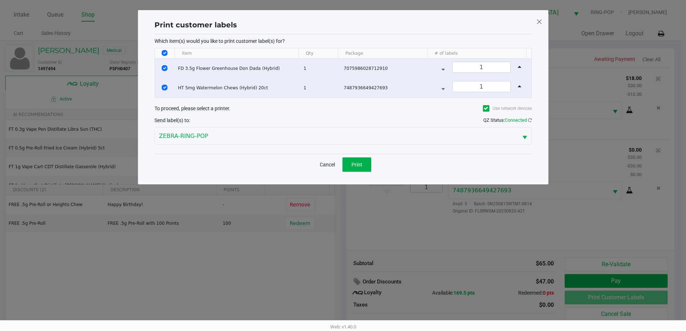
scroll to position [0, 0]
click at [370, 165] on button "Print" at bounding box center [359, 164] width 29 height 14
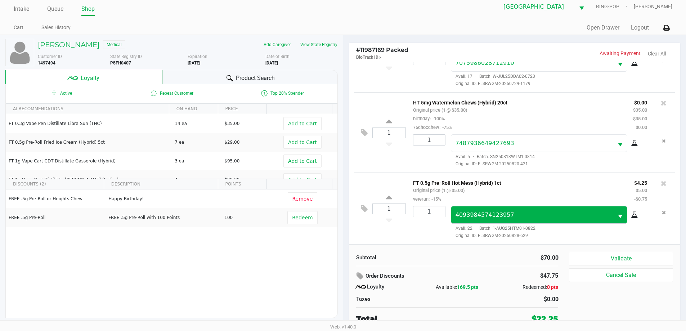
scroll to position [7, 0]
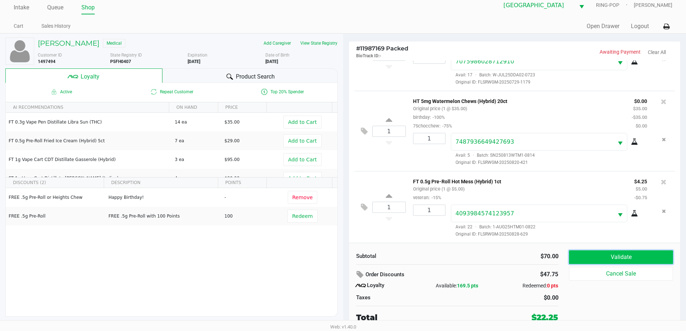
click at [593, 253] on button "Validate" at bounding box center [621, 257] width 104 height 14
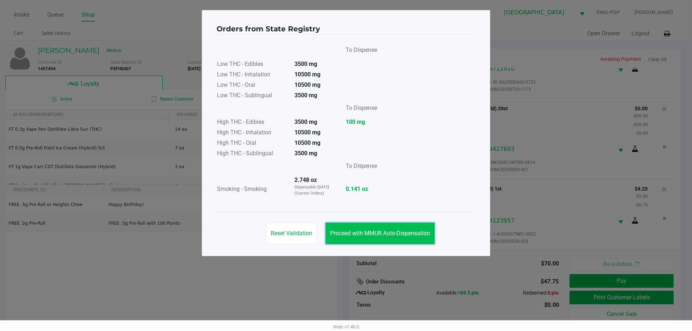
click at [390, 228] on button "Proceed with MMUR Auto-Dispensation" at bounding box center [379, 234] width 109 height 22
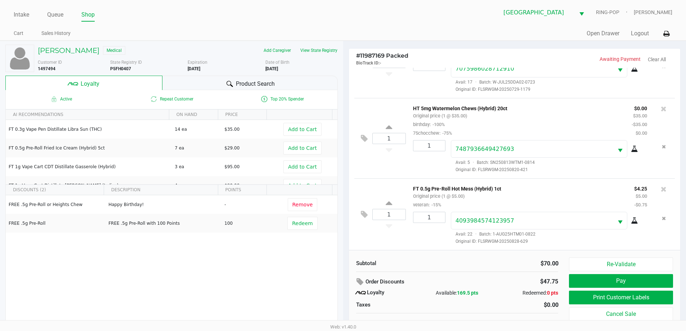
scroll to position [7, 0]
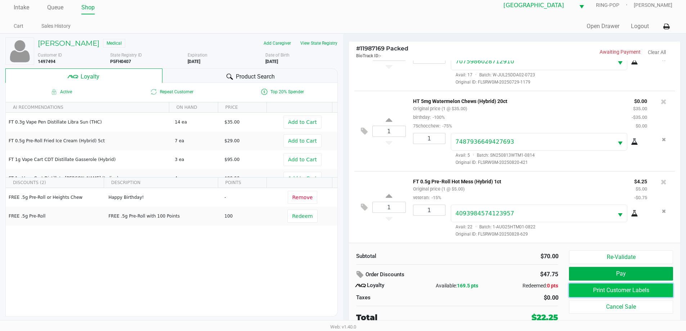
click at [601, 289] on button "Print Customer Labels" at bounding box center [621, 291] width 104 height 14
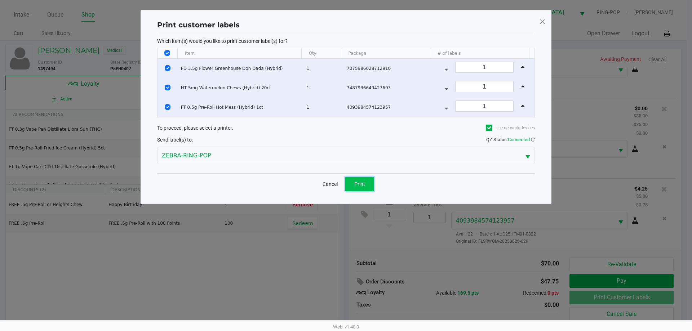
click at [372, 184] on button "Print" at bounding box center [359, 184] width 29 height 14
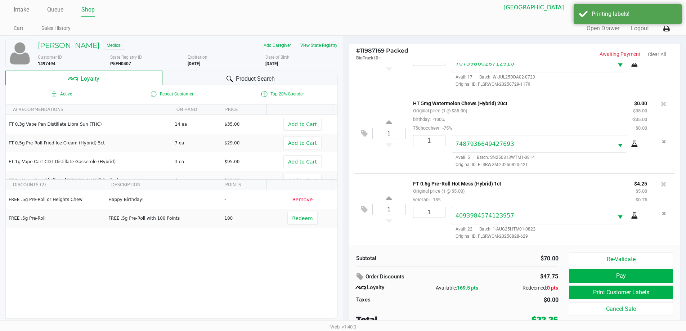
scroll to position [7, 0]
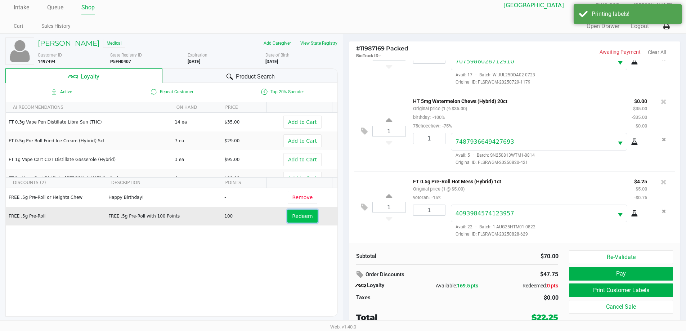
click at [297, 217] on span "Redeem" at bounding box center [302, 216] width 21 height 6
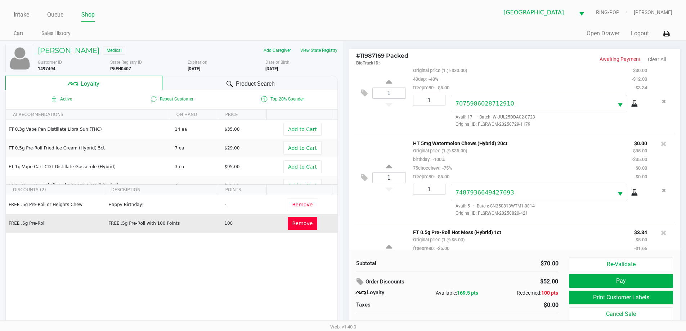
scroll to position [0, 0]
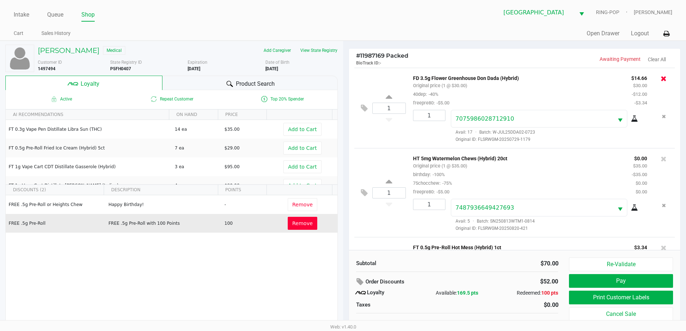
click at [661, 77] on icon at bounding box center [664, 78] width 6 height 7
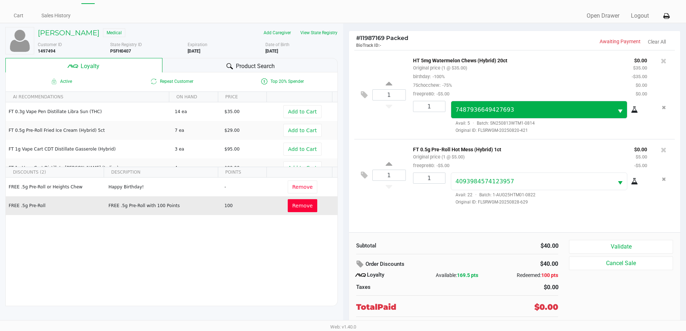
scroll to position [25, 0]
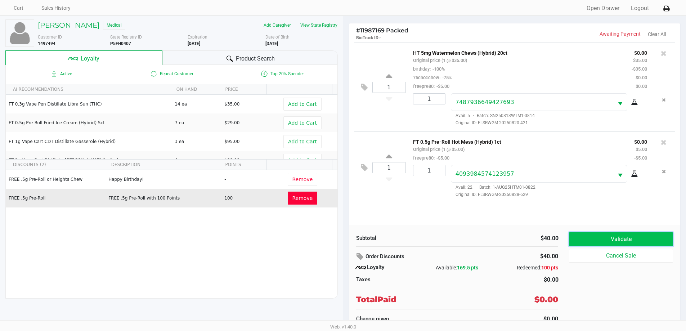
click at [613, 239] on button "Validate" at bounding box center [621, 239] width 104 height 14
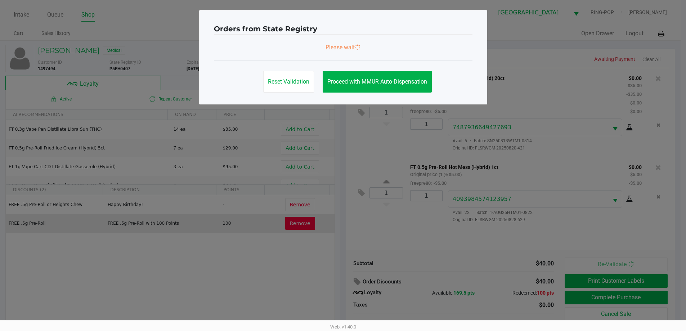
scroll to position [0, 0]
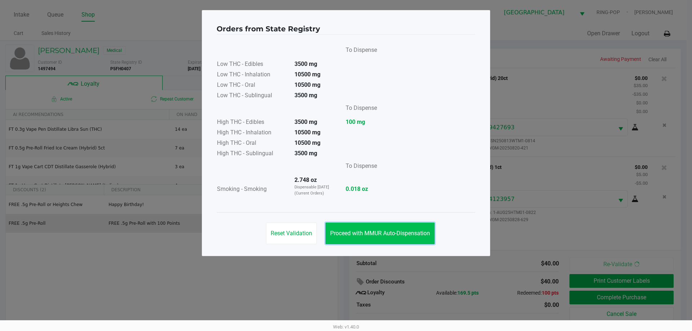
click at [403, 233] on span "Proceed with MMUR Auto-Dispensation" at bounding box center [380, 233] width 100 height 7
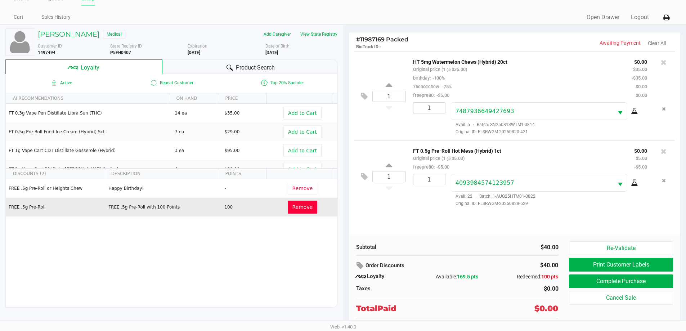
scroll to position [25, 0]
